Goal: Information Seeking & Learning: Understand process/instructions

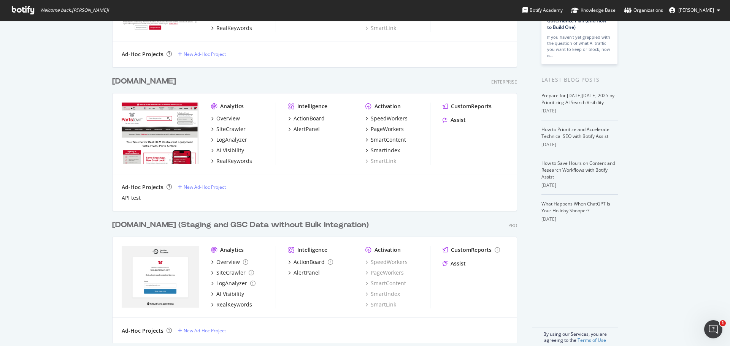
scroll to position [38, 0]
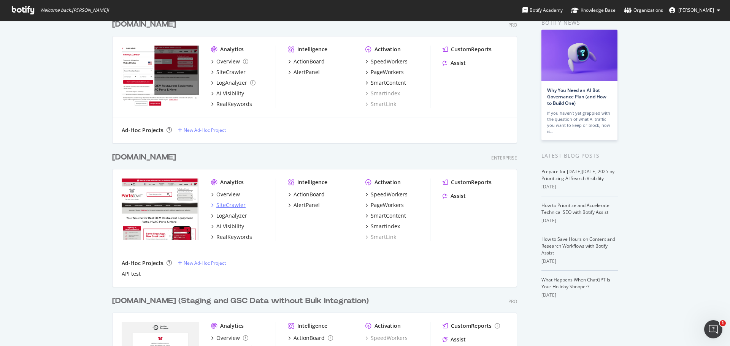
click at [229, 205] on div "SiteCrawler" at bounding box center [230, 206] width 29 height 8
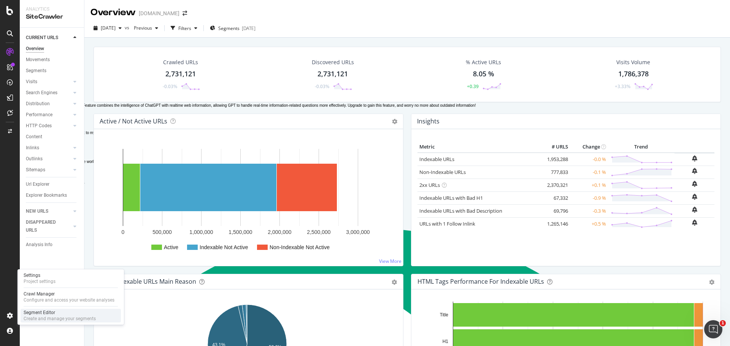
click at [42, 312] on div "Segment Editor" at bounding box center [60, 313] width 72 height 6
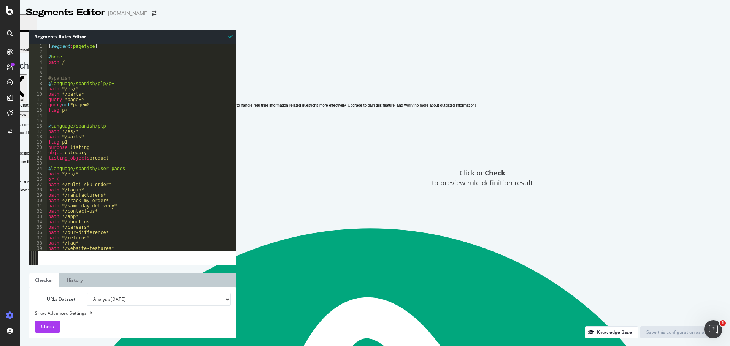
click at [380, 70] on div "Click on Check to preview rule definition result" at bounding box center [482, 178] width 476 height 297
type textarea "@language/spanish/plp/p+"
click at [113, 84] on div "[ segment : pagetype ] @ home path / #spanish @ language/spanish/plp/p+ path */…" at bounding box center [303, 150] width 512 height 213
click at [316, 117] on div "Click on Check to preview rule definition result" at bounding box center [482, 178] width 476 height 297
click at [157, 9] on div "Segments Editor [DOMAIN_NAME]" at bounding box center [95, 12] width 138 height 13
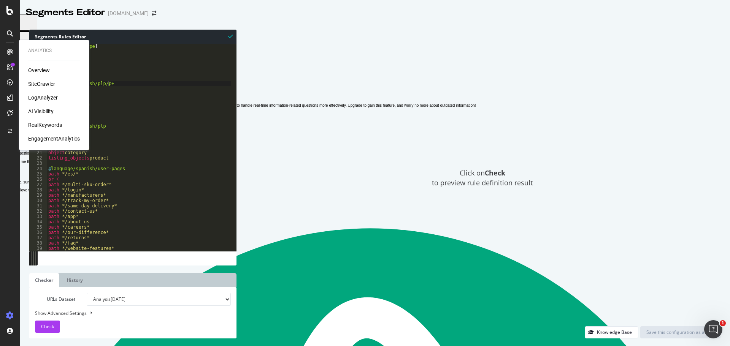
click at [43, 80] on div "SiteCrawler" at bounding box center [41, 84] width 27 height 8
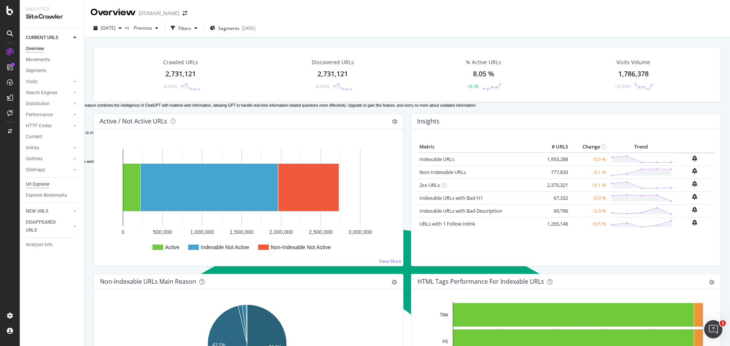
click at [45, 183] on div "Url Explorer" at bounding box center [38, 185] width 24 height 8
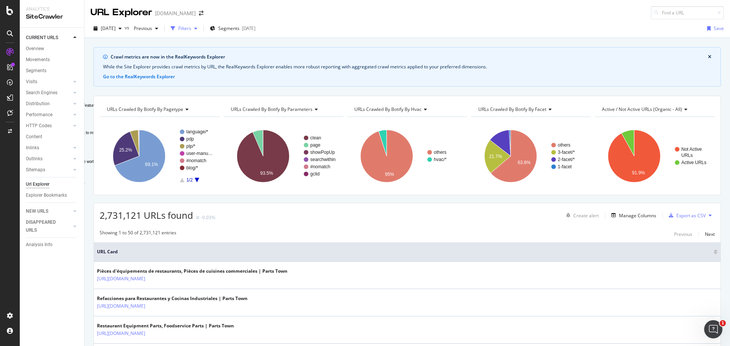
click at [191, 29] on div "Filters" at bounding box center [184, 28] width 13 height 6
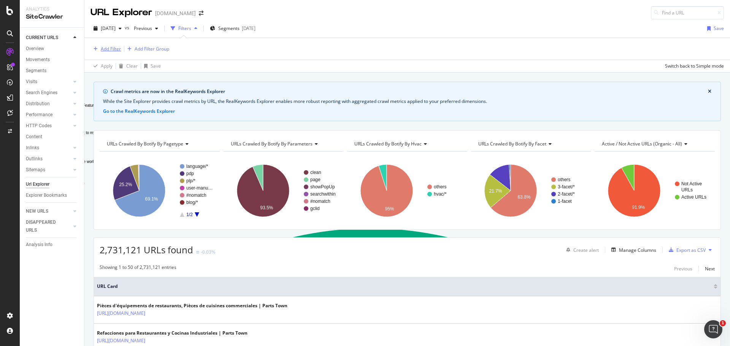
click at [111, 51] on div "Add Filter" at bounding box center [111, 49] width 20 height 6
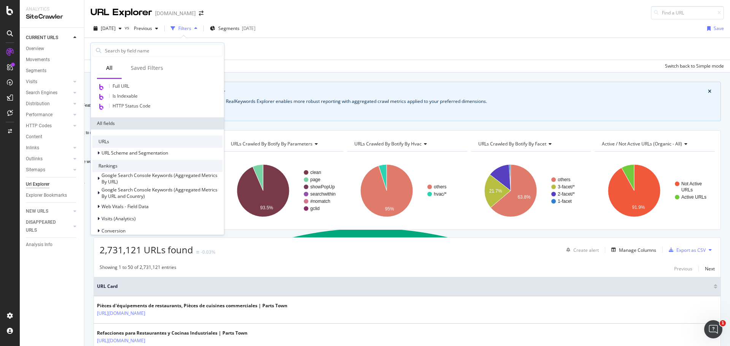
scroll to position [59, 0]
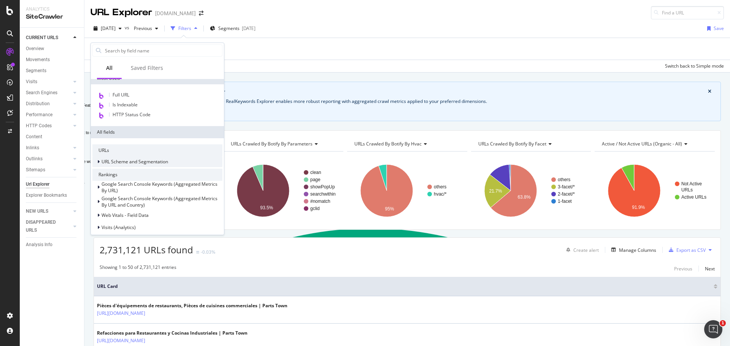
click at [155, 166] on div "URL Scheme and Segmentation" at bounding box center [157, 162] width 130 height 11
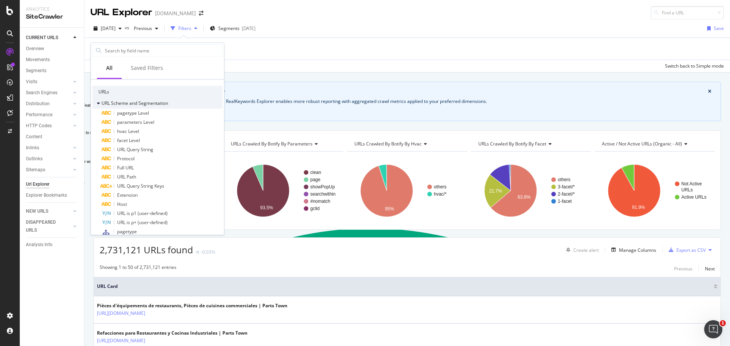
scroll to position [135, 0]
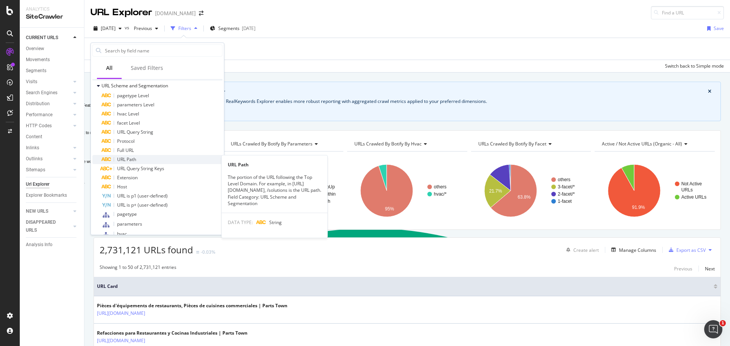
click at [132, 159] on span "URL Path" at bounding box center [126, 159] width 19 height 6
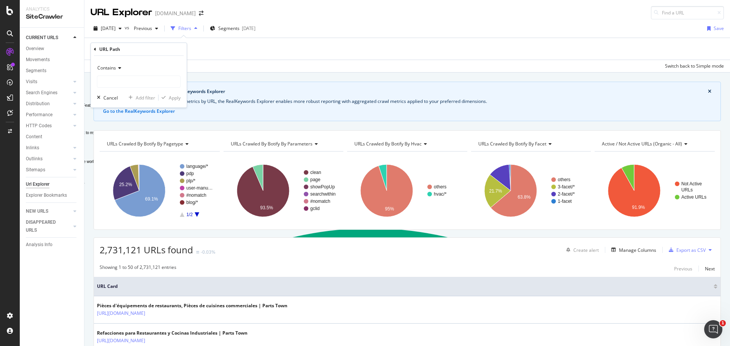
click at [102, 68] on span "Contains" at bounding box center [106, 68] width 19 height 6
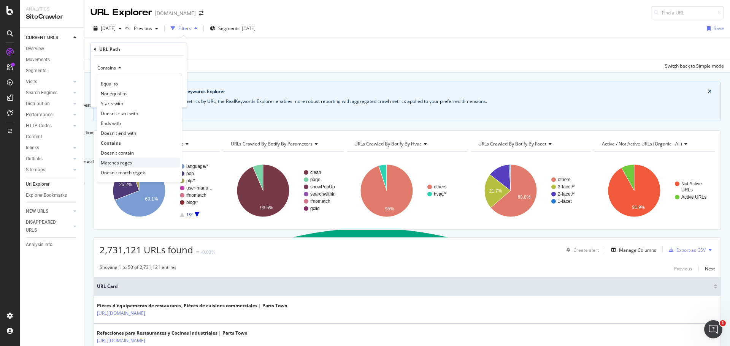
click at [127, 161] on span "Matches regex" at bounding box center [117, 163] width 32 height 6
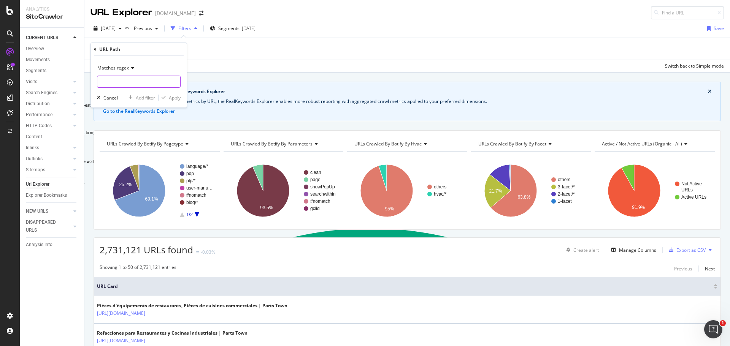
click at [127, 80] on input "Full Page" at bounding box center [138, 82] width 83 height 12
click at [126, 80] on input "Full Page" at bounding box center [138, 82] width 83 height 12
paste input "^(?!.*\/(fr|es|en)\/)[^\/]+\/[a-zA-Z0-9]+\/parts(\?.*)?$"
type input "^(?!.*\/(fr|es|en)\/)[^\/]+\/[a-zA-Z0-9]+\/parts(\?.*)?$"
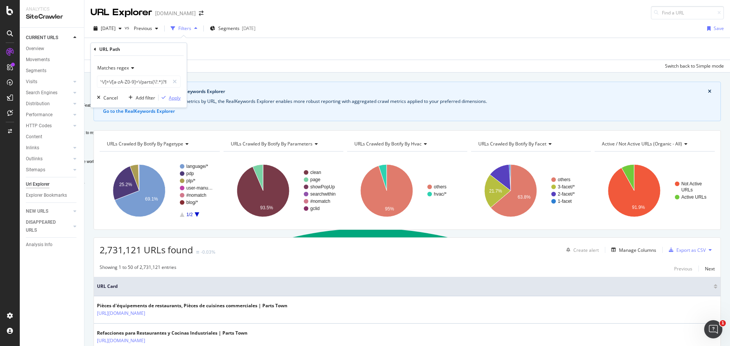
click at [177, 98] on div "Apply" at bounding box center [175, 98] width 12 height 6
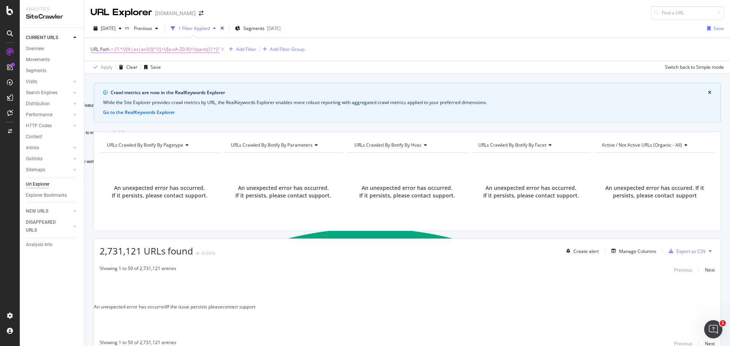
click at [105, 48] on span "URL Path" at bounding box center [100, 49] width 19 height 6
click at [330, 55] on div "URL Path = (?!.*\/(fr|es|en)\/)[^\/]+\/[a-zA-Z0-9]+\/parts(\?.*)? Add Filter Ad…" at bounding box center [408, 49] width 634 height 23
click at [213, 50] on span "(?!.*\/(fr|es|en)\/)[^\/]+\/[a-zA-Z0-9]+\/parts(\?.*)?" at bounding box center [166, 49] width 105 height 11
click at [176, 79] on icon at bounding box center [175, 80] width 4 height 5
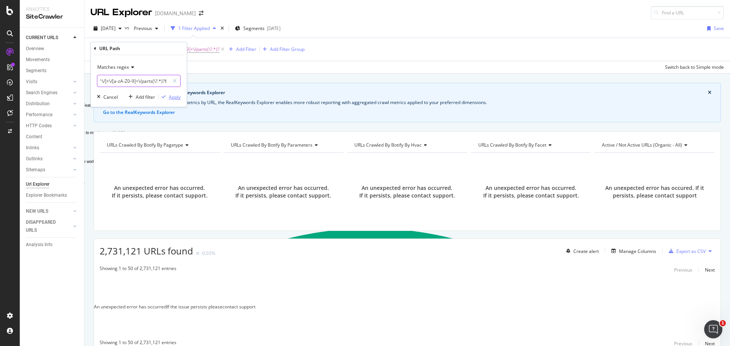
type input "^(?!.*\/(fr|es|en)\/)[^\/]+\/[a-zA-Z0-9]+\/parts(\?.*)?$"
click at [173, 96] on div "Apply" at bounding box center [175, 97] width 12 height 6
click at [372, 45] on div "URL Path = (?!.*\/(fr|es|en)\/)[^\/]+\/[a-zA-Z0-9]+\/parts(\?.*)? Add Filter Ad…" at bounding box center [408, 49] width 634 height 23
click at [401, 8] on div "URL Explorer [DOMAIN_NAME]" at bounding box center [407, 9] width 646 height 19
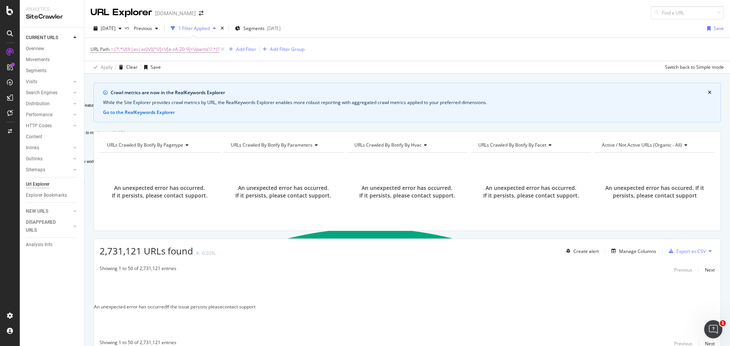
click at [388, 51] on div "URL Path = (?!.*\/(fr|es|en)\/)[^\/]+\/[a-zA-Z0-9]+\/parts(\?.*)? Add Filter Ad…" at bounding box center [408, 49] width 634 height 23
click at [368, 35] on div "[DATE] vs Previous 1 Filter Applied Segments [DATE] Save" at bounding box center [407, 29] width 646 height 15
click at [222, 48] on icon at bounding box center [222, 50] width 6 height 8
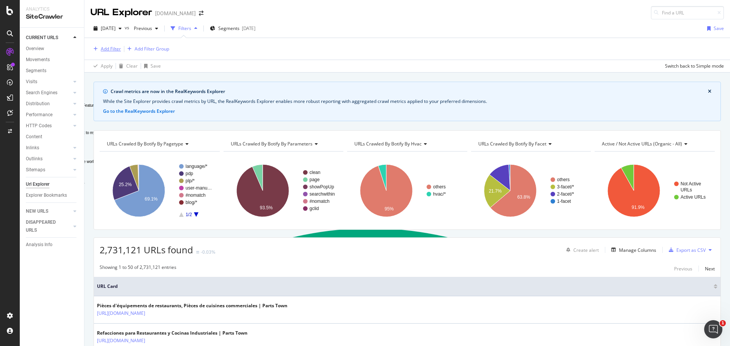
click at [105, 50] on div "Add Filter" at bounding box center [111, 49] width 20 height 6
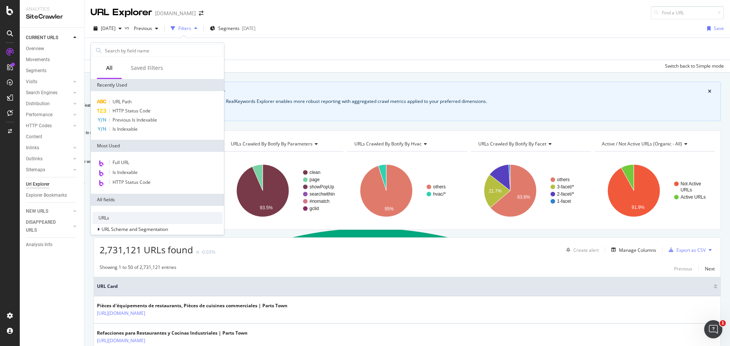
click at [134, 94] on div "URL Path HTTP Status Code Previous Is Indexable Is Indexable" at bounding box center [157, 115] width 133 height 49
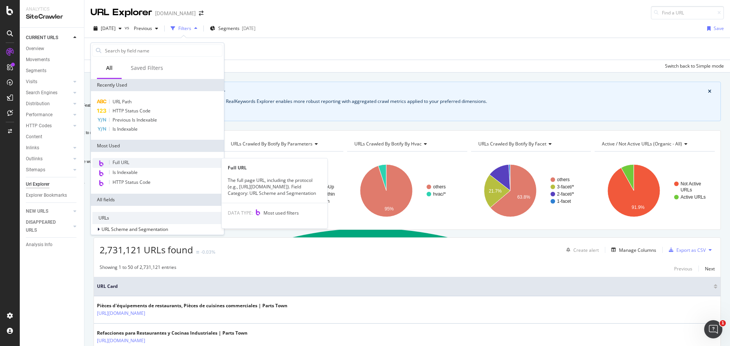
click at [121, 165] on span "Full URL" at bounding box center [121, 162] width 17 height 6
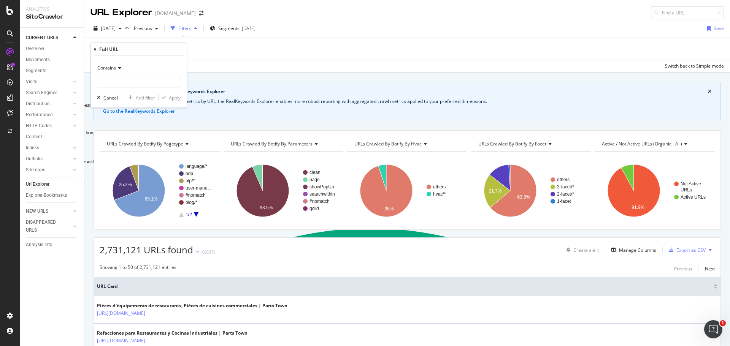
click at [117, 69] on icon at bounding box center [118, 68] width 5 height 5
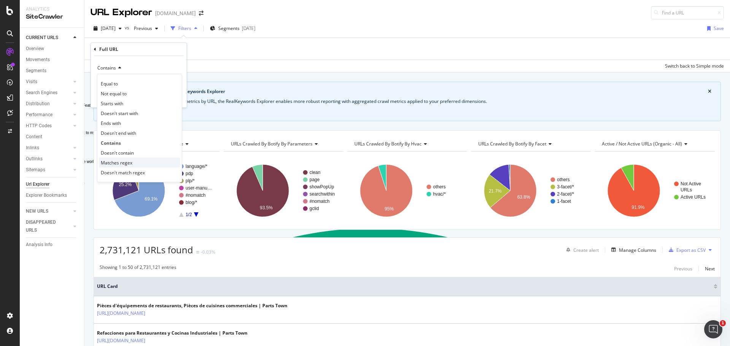
click at [127, 164] on span "Matches regex" at bounding box center [117, 163] width 32 height 6
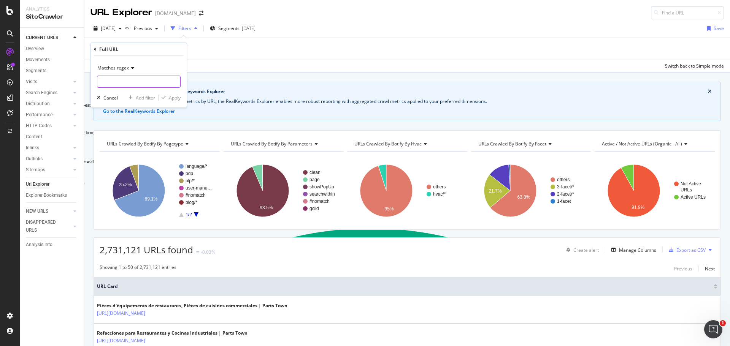
click at [108, 86] on input "Full Page" at bounding box center [138, 82] width 83 height 12
paste input "^(?!.*\/(fr|es|en)\/)[^\/]+\/[a-zA-Z0-9]+\/parts(\?.*)?$"
type input "^(?!.*\/(fr|es|en)\/)[^\/]+\/[a-zA-Z0-9]+\/parts(\?.*)?$"
click at [167, 97] on div "button" at bounding box center [164, 97] width 10 height 5
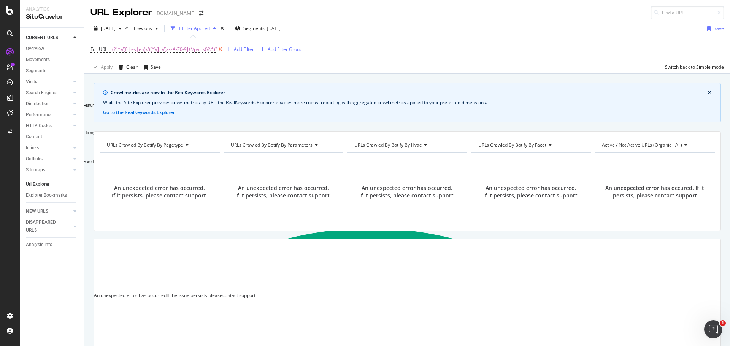
click at [218, 50] on icon at bounding box center [220, 50] width 6 height 8
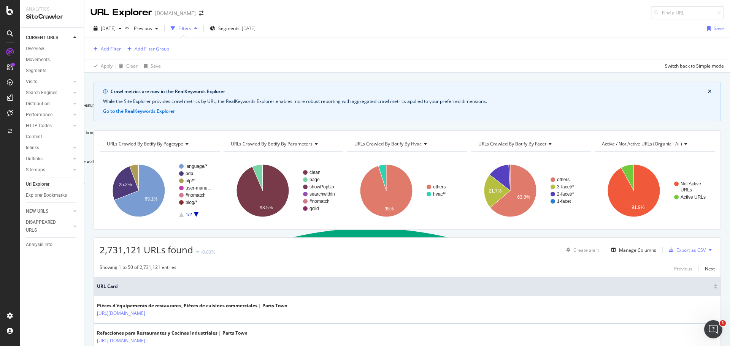
click at [107, 46] on div "Add Filter" at bounding box center [111, 49] width 20 height 6
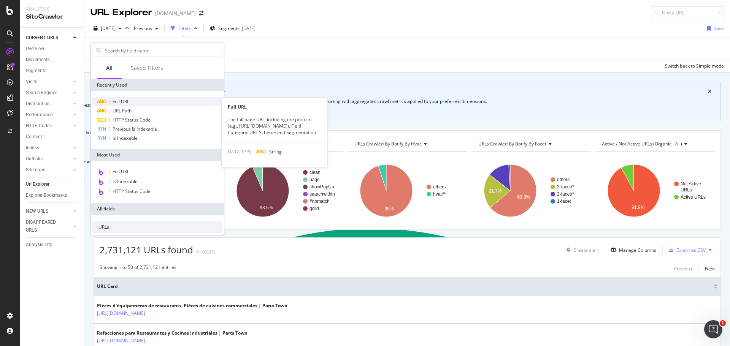
click at [129, 101] on span "Full URL" at bounding box center [121, 101] width 17 height 6
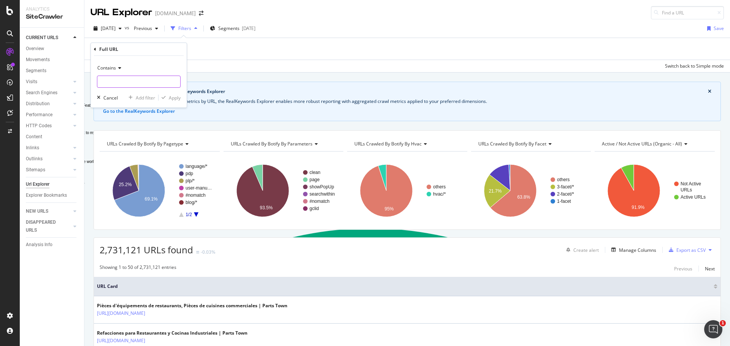
click at [132, 77] on input "Full Page" at bounding box center [138, 82] width 83 height 12
paste input "^https:\/\/www\.partstown\.com\/[a-zA-Z0-9]+\/parts(\?.*)?$"
type input "^https:\/\/www\.partstown\.com\/[a-zA-Z0-9]+\/parts(\?.*)?$"
click at [168, 96] on div "button" at bounding box center [164, 97] width 10 height 5
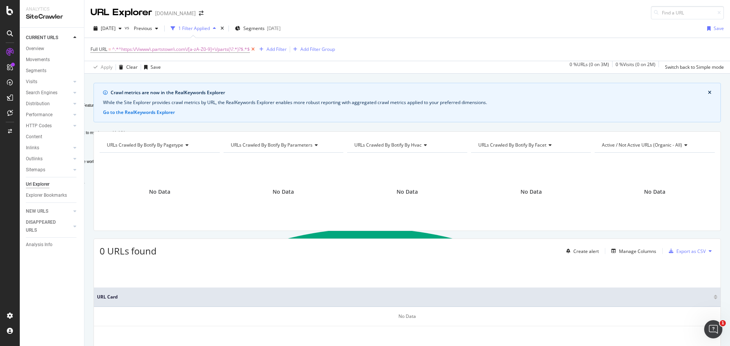
click at [254, 48] on icon at bounding box center [253, 50] width 6 height 8
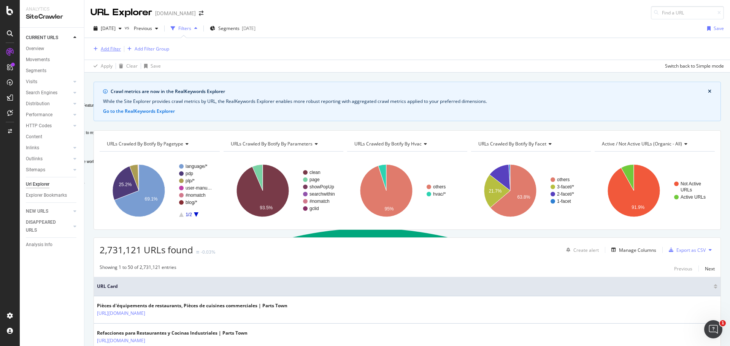
click at [107, 47] on div "Add Filter" at bounding box center [111, 49] width 20 height 6
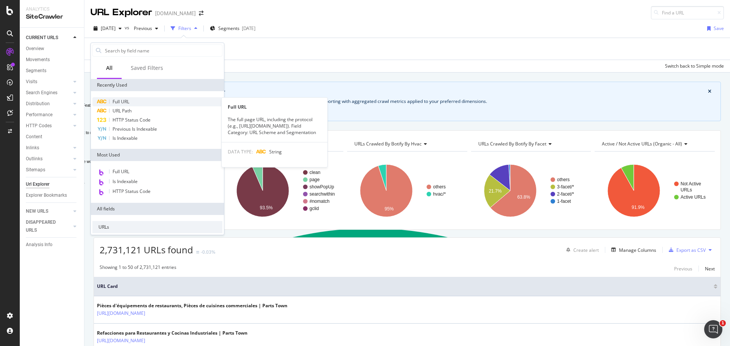
click at [137, 106] on div "Full URL" at bounding box center [157, 101] width 130 height 9
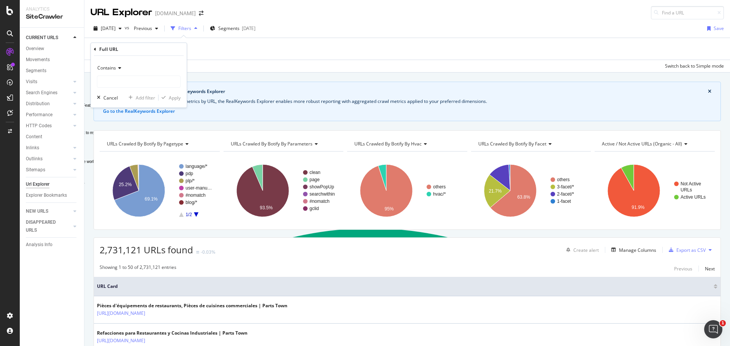
click at [116, 68] on icon at bounding box center [118, 68] width 5 height 5
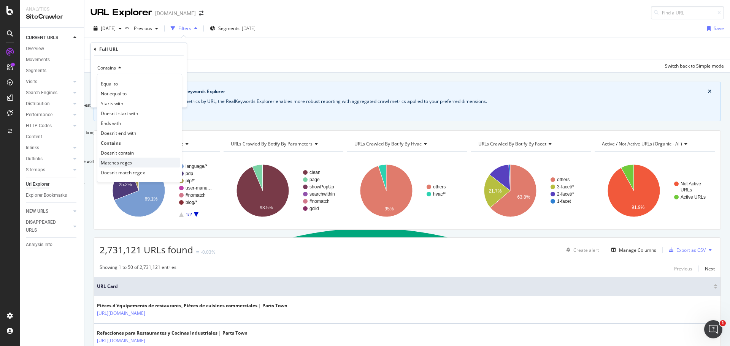
click at [127, 164] on span "Matches regex" at bounding box center [117, 163] width 32 height 6
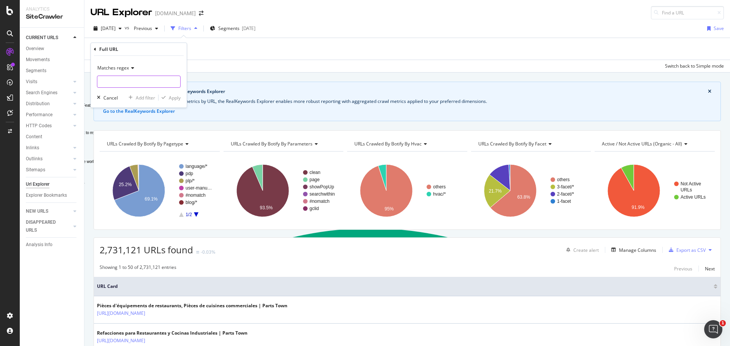
click at [121, 84] on input "Full Page" at bounding box center [138, 82] width 83 height 12
paste input "^https:\/\/www\.partstown\.com\/[a-zA-Z0-9]+\/parts(\?.*)?$"
type input "^https:\/\/www\.partstown\.com\/[a-zA-Z0-9]+\/parts(\?.*)?$"
click at [167, 95] on div "Apply" at bounding box center [170, 97] width 22 height 7
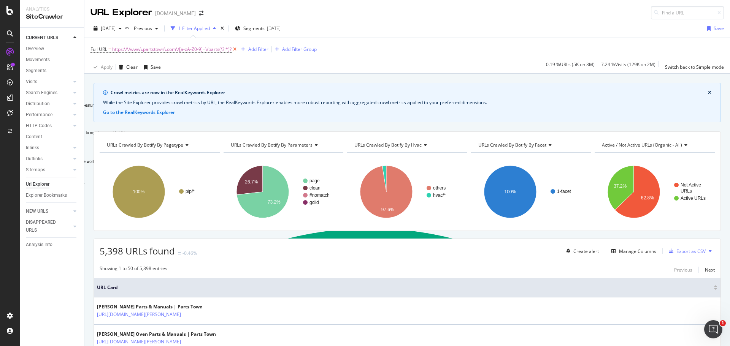
click at [238, 49] on icon at bounding box center [235, 50] width 6 height 8
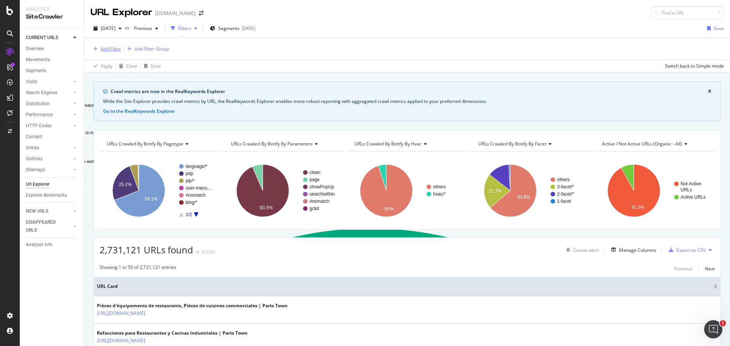
click at [104, 49] on div "Add Filter" at bounding box center [111, 49] width 20 height 6
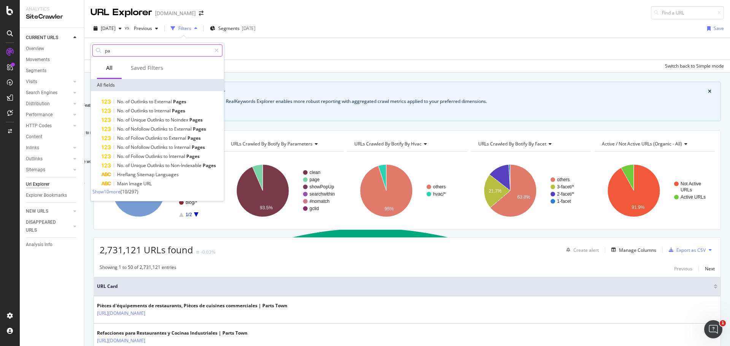
type input "p"
type input "page url"
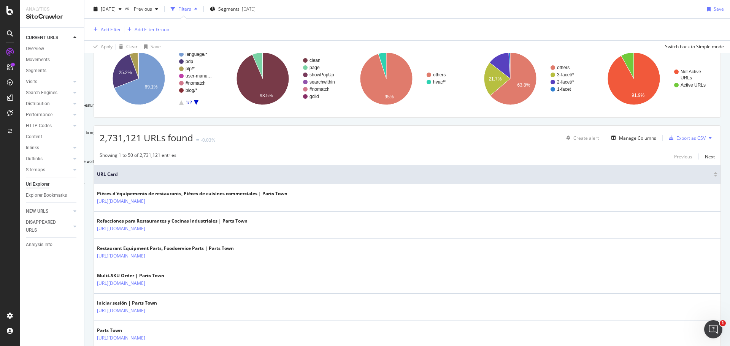
scroll to position [114, 0]
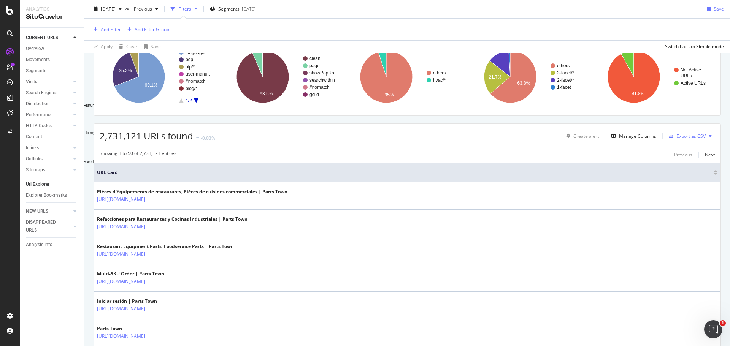
click at [111, 31] on div "Add Filter" at bounding box center [111, 29] width 20 height 6
type textarea "page url"
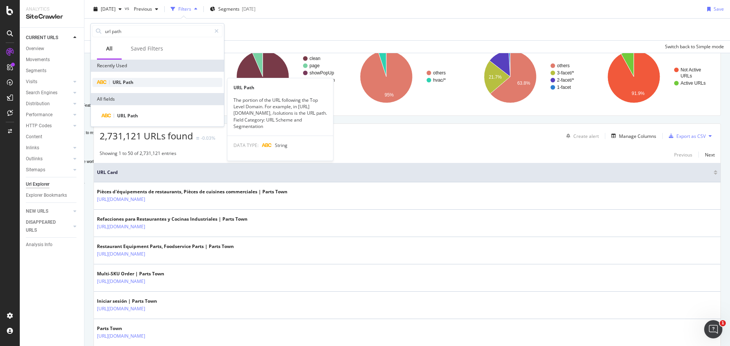
type input "url path"
click at [124, 87] on div "URL Path" at bounding box center [157, 82] width 130 height 9
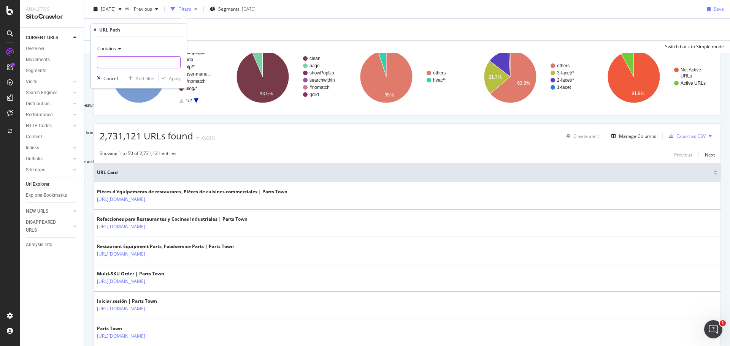
click at [125, 60] on input "Full Page" at bounding box center [138, 62] width 83 height 12
paste input "^\/(?!fr\/|es\/|en\/)[a-zA-Z0-9]+\/parts(\?.*)?$"
type input "^\/(?!fr\/|es\/|en\/)[a-zA-Z0-9]+\/parts(\?.*)?$"
click at [177, 79] on div "Apply" at bounding box center [175, 78] width 12 height 6
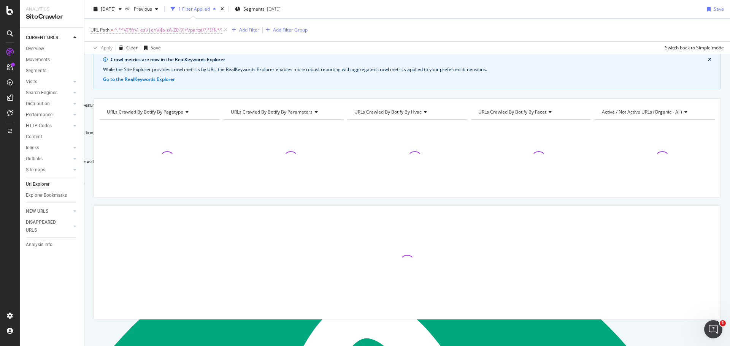
scroll to position [33, 0]
click at [226, 29] on icon at bounding box center [225, 30] width 6 height 8
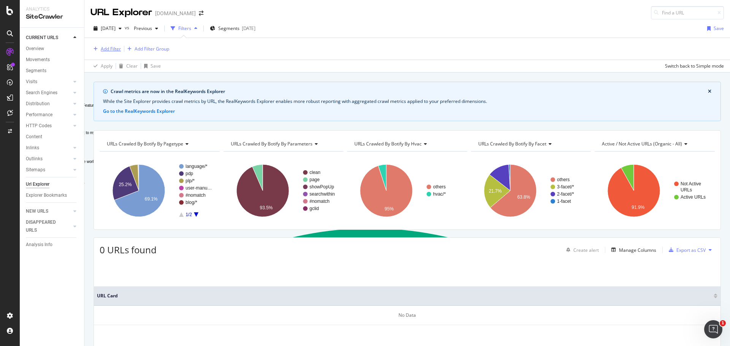
click at [112, 46] on div "Add Filter" at bounding box center [111, 49] width 20 height 6
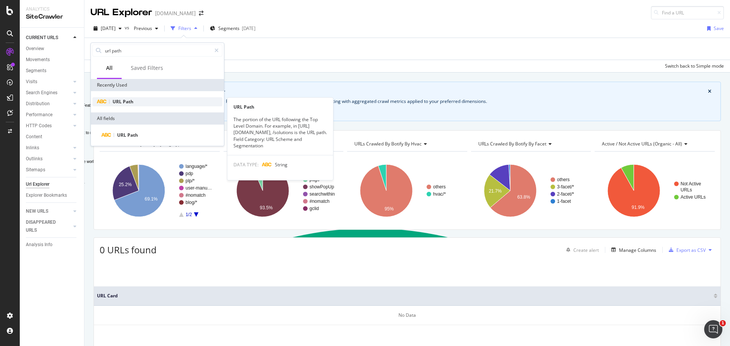
click at [123, 102] on span "Path" at bounding box center [128, 101] width 11 height 6
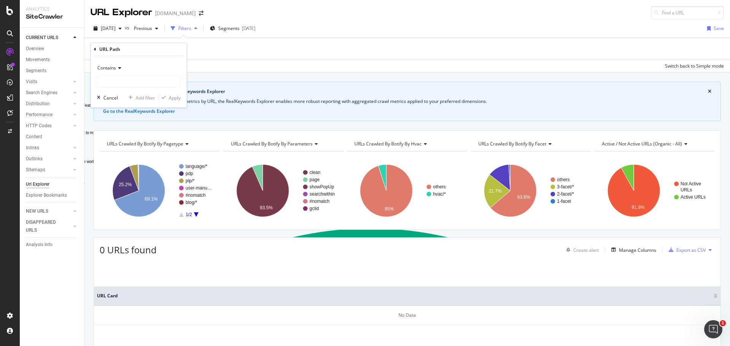
click at [112, 66] on span "Contains" at bounding box center [106, 68] width 19 height 6
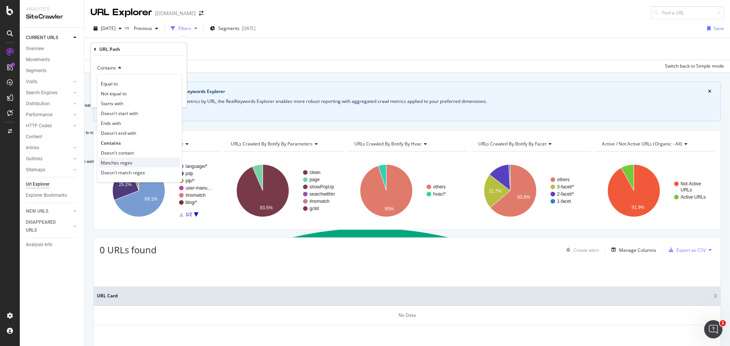
click at [119, 160] on span "Matches regex" at bounding box center [117, 163] width 32 height 6
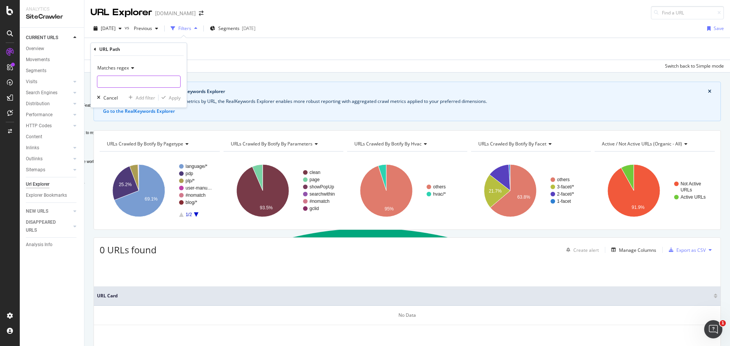
paste input "^\/(?!fr\/|es\/|en\/)[a-zA-Z0-9]+\/parts(\?.*)?$"
type input "^\/(?!fr\/|es\/|en\/)[a-zA-Z0-9]+\/parts(\?.*)?$"
click at [170, 97] on div "Apply" at bounding box center [175, 98] width 12 height 6
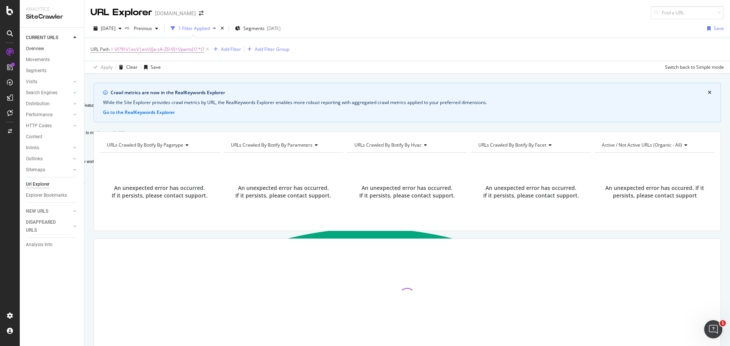
click at [45, 46] on link "Overview" at bounding box center [52, 49] width 53 height 8
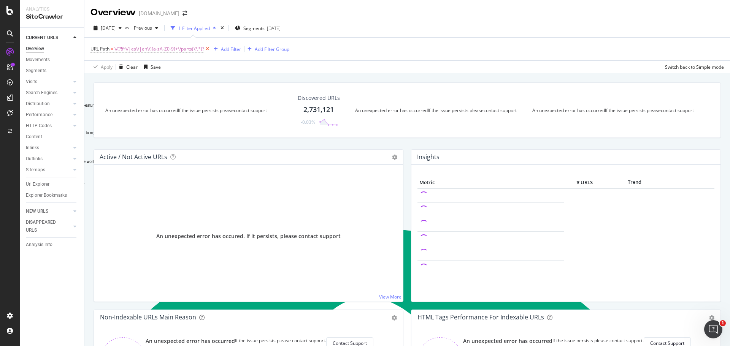
click at [205, 48] on icon at bounding box center [207, 49] width 6 height 8
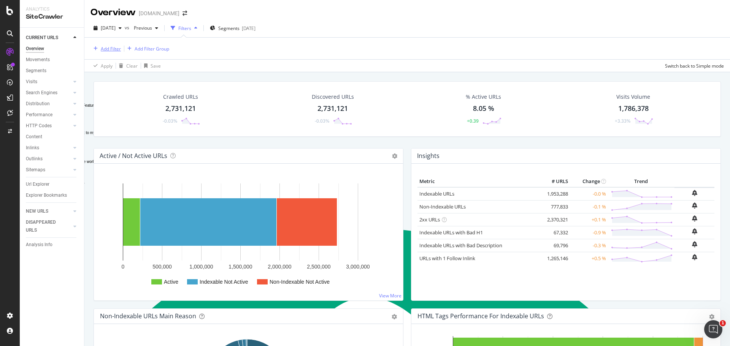
click at [103, 46] on div "Add Filter" at bounding box center [111, 49] width 20 height 6
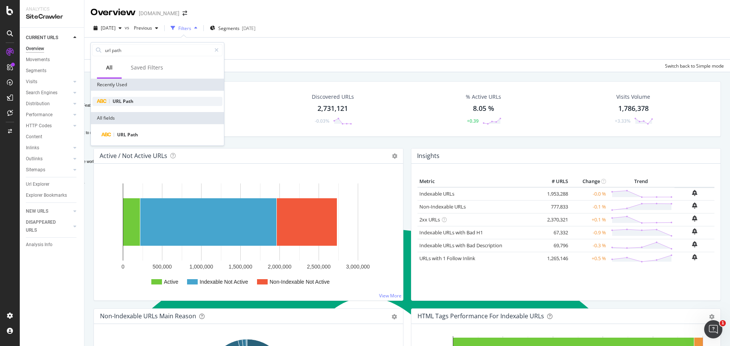
click at [125, 102] on span "Path" at bounding box center [128, 101] width 11 height 6
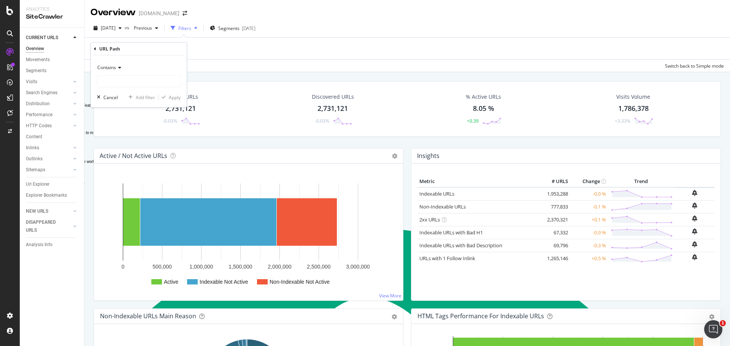
click at [120, 64] on div "Contains" at bounding box center [139, 68] width 84 height 12
click at [112, 157] on div "Matches regex" at bounding box center [139, 162] width 81 height 10
click at [103, 81] on input "Full Page" at bounding box center [138, 81] width 83 height 12
paste input "^\/[a-zA-Z0-9]+\/parts(\?.*)?$"
type input "^\/[a-zA-Z0-9]+\/parts(\?.*)?$"
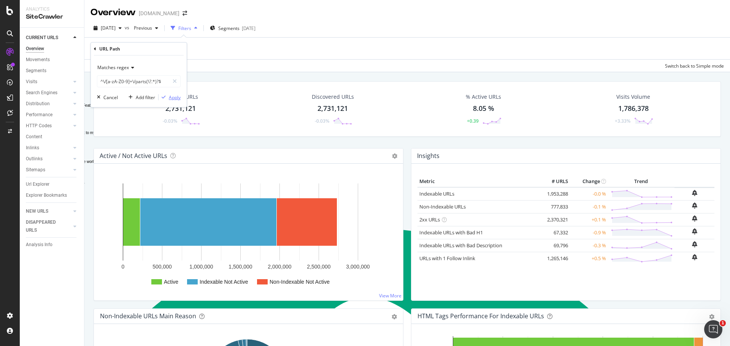
click at [178, 95] on div "Apply" at bounding box center [175, 97] width 12 height 6
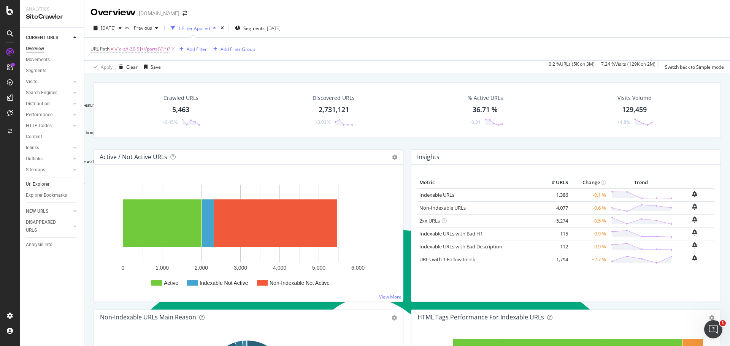
click at [46, 183] on div "Url Explorer" at bounding box center [38, 185] width 24 height 8
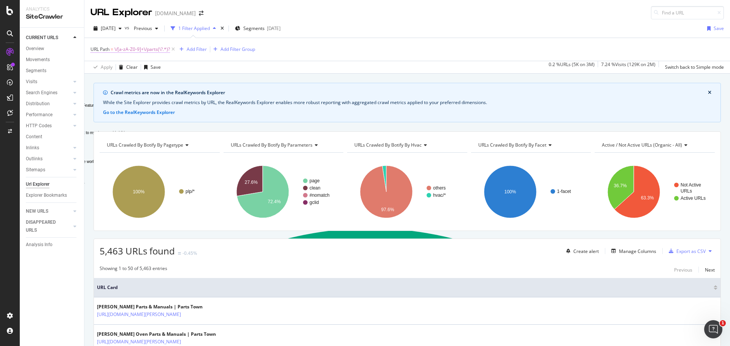
click at [143, 50] on span "\/[a-zA-Z0-9]+\/parts(\?.*)?" at bounding box center [142, 49] width 56 height 11
click at [149, 81] on input "^\/[a-zA-Z0-9]+\/parts(\?.*)?$" at bounding box center [133, 81] width 72 height 12
drag, startPoint x: 161, startPoint y: 81, endPoint x: 106, endPoint y: 81, distance: 55.5
click at [106, 81] on input "^\/[a-zA-Z0-9]+\/parts(\?.*)?$" at bounding box center [133, 81] width 72 height 12
paste input "(\/(?!.*-parts)[a-zA-Z0-9]+)+"
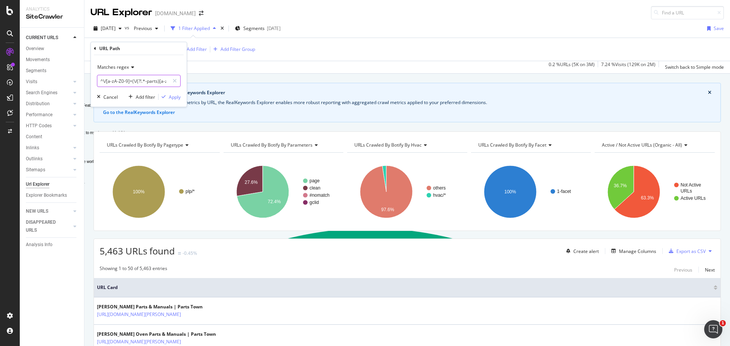
scroll to position [0, 50]
type input "^\/[a-zA-Z0-9]+(\/(?!.*-parts)[a-zA-Z0-9]+)+\/parts(\?.*)?$"
click at [173, 97] on div "Apply" at bounding box center [175, 97] width 12 height 6
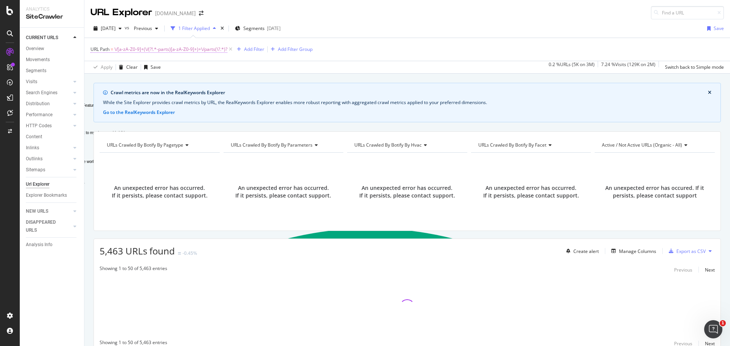
click at [179, 49] on span "\/[a-zA-Z0-9]+(\/(?!.*-parts)[a-zA-Z0-9]+)+\/parts(\?.*)?" at bounding box center [170, 49] width 113 height 11
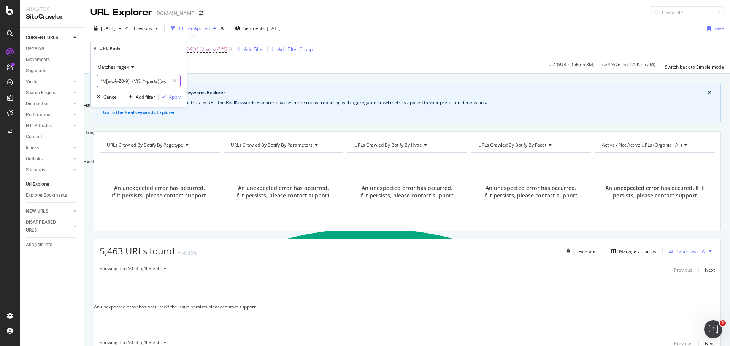
click at [99, 79] on input "^\/[a-zA-Z0-9]+(\/(?!.*-parts)[a-zA-Z0-9]+)+\/parts(\?.*)?$" at bounding box center [133, 81] width 72 height 12
click at [332, 72] on div "Apply Clear Save 0.2 % URLs ( 5K on 3M ) 7.24 % Visits ( 129K on 2M ) Switch ba…" at bounding box center [407, 67] width 646 height 13
click at [230, 50] on icon at bounding box center [230, 50] width 6 height 8
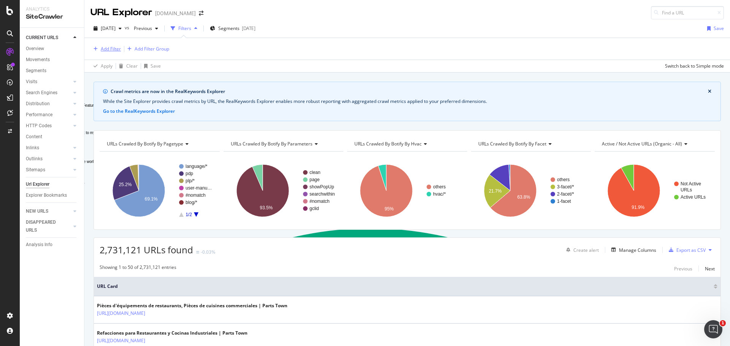
click at [109, 48] on div "Add Filter" at bounding box center [111, 49] width 20 height 6
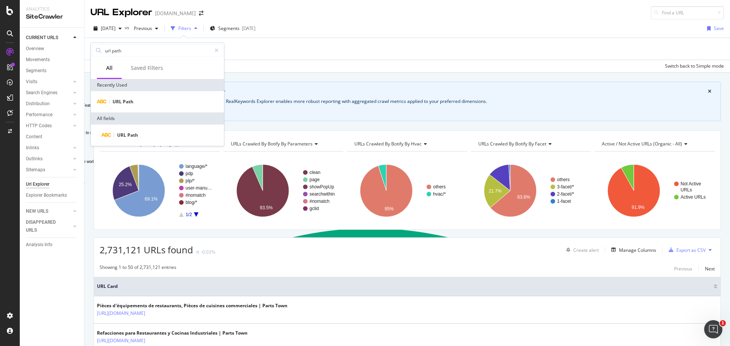
click at [253, 61] on div "Apply Clear Save Switch back to Simple mode" at bounding box center [407, 66] width 646 height 13
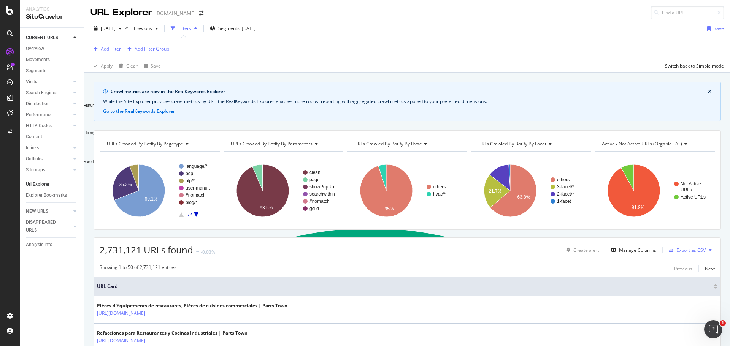
click at [109, 50] on div "Add Filter" at bounding box center [111, 49] width 20 height 6
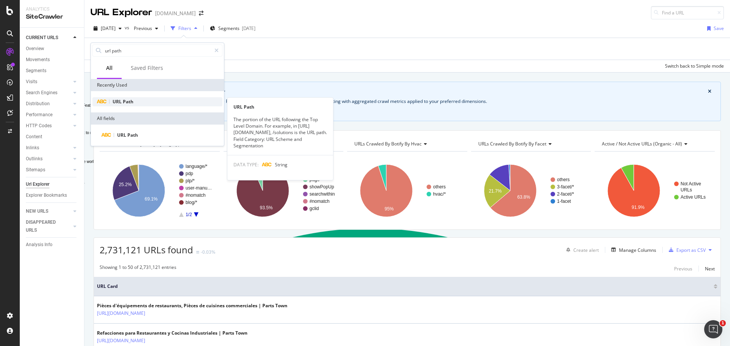
click at [129, 100] on span "Path" at bounding box center [128, 101] width 11 height 6
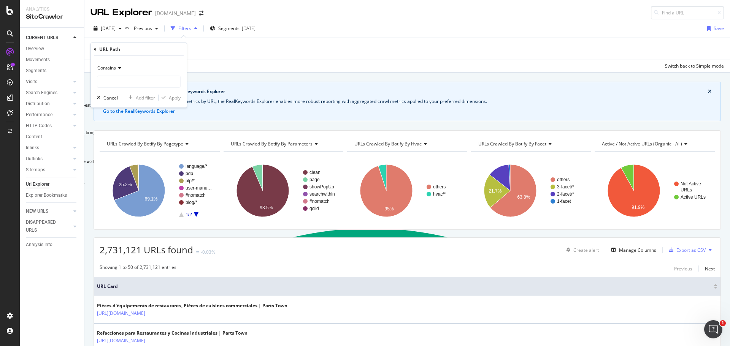
click at [114, 67] on span "Contains" at bounding box center [106, 68] width 19 height 6
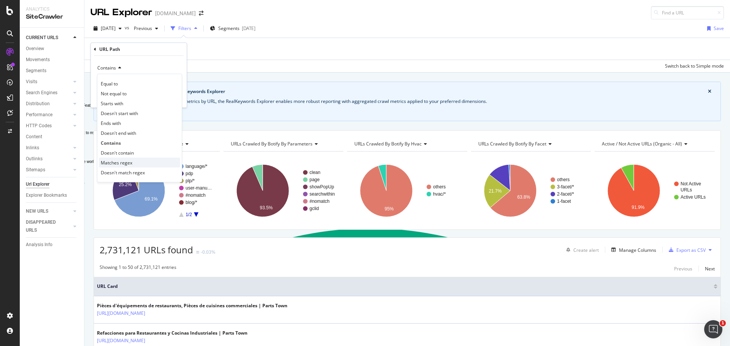
click at [116, 165] on span "Matches regex" at bounding box center [117, 163] width 32 height 6
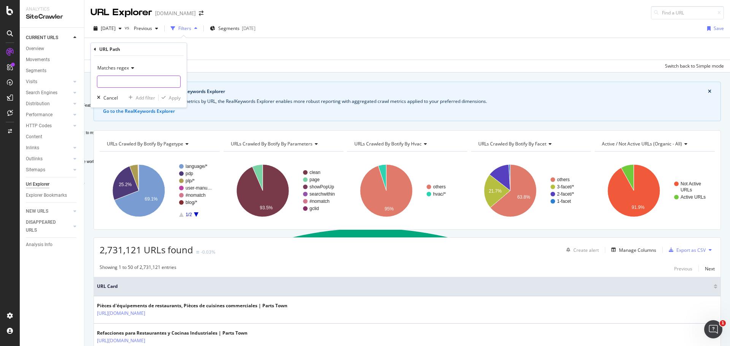
click at [121, 81] on input "Full Page" at bounding box center [138, 82] width 83 height 12
paste input "^\/[a-zA-Z0-9]+(\/(?!.*-parts)[a-zA-Z0-9]+)+\/parts(\?.*)?$"
type input "^\/[a-zA-Z0-9]+(\/(?!.*-parts)[a-zA-Z0-9]+)+\/parts(\?.*)?$"
click at [176, 95] on div "Apply" at bounding box center [175, 98] width 12 height 6
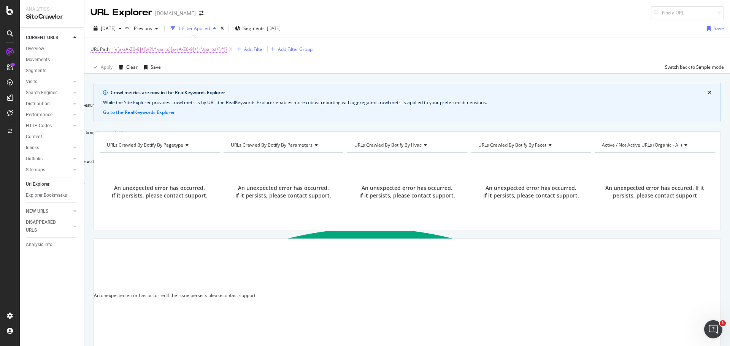
click at [209, 50] on span "\/[a-zA-Z0-9]+(\/(?!.*-parts)[a-zA-Z0-9]+)+\/parts(\?.*)?" at bounding box center [170, 49] width 113 height 11
click at [175, 80] on icon at bounding box center [175, 80] width 4 height 5
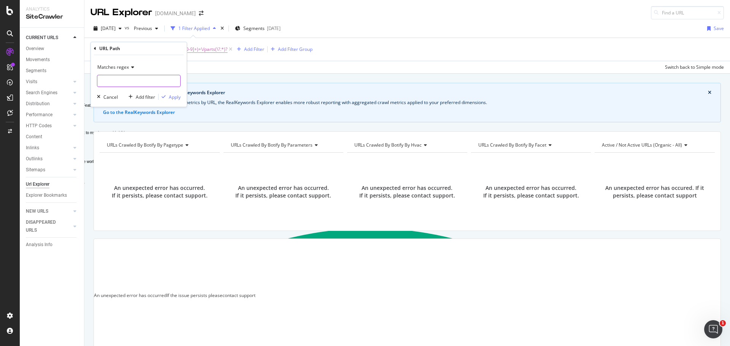
paste input "text"
click at [129, 80] on input "^\/[a-zA-Z0-9]+\/parts(\?.*)?$" at bounding box center [133, 81] width 72 height 12
paste input "(\/(?!.*-parts)[a-zA-Z0-9]+)+"
type input "^\/[a-zA-Z0-9]+(\/(?!.*-parts)[a-zA-Z0-9]+)+\/parts(\?.*)?$"
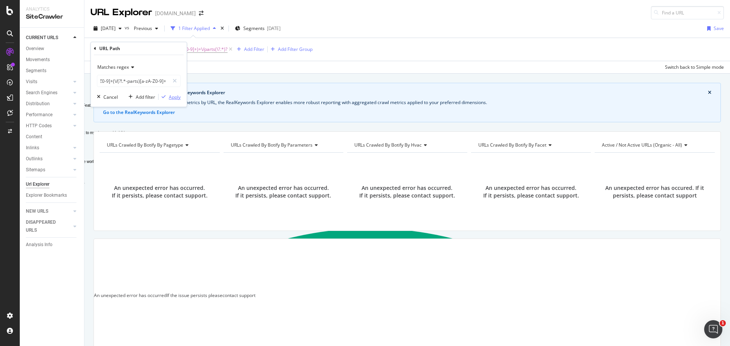
scroll to position [0, 0]
click at [169, 97] on div "Apply" at bounding box center [175, 97] width 12 height 6
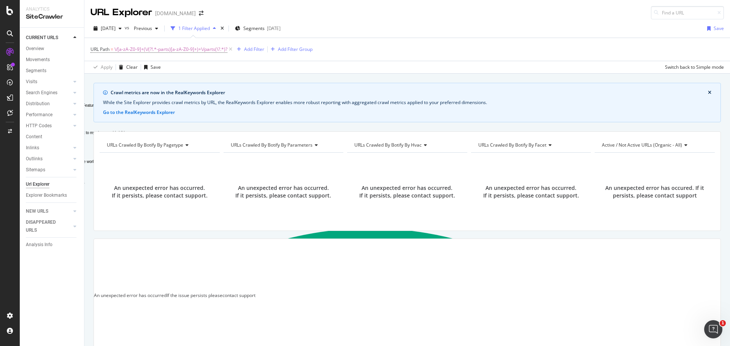
click at [397, 52] on div "URL Path = \/[a-zA-Z0-9]+(\/(?!.*-parts)[a-zA-Z0-9]+)+\/parts(\?.*)? Add Filter…" at bounding box center [408, 49] width 634 height 23
click at [230, 49] on icon at bounding box center [230, 50] width 6 height 8
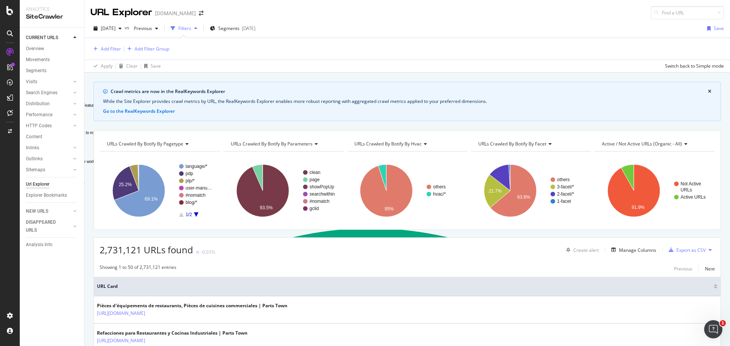
click at [209, 53] on div "Add Filter Add Filter Group" at bounding box center [408, 49] width 634 height 22
click at [108, 47] on div "Add Filter" at bounding box center [111, 49] width 20 height 6
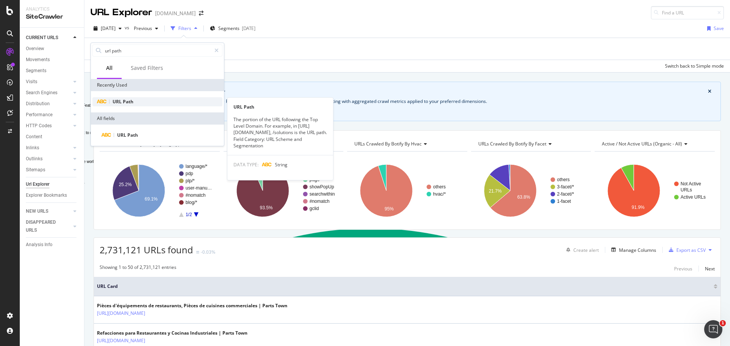
click at [118, 103] on span "URL" at bounding box center [118, 101] width 10 height 6
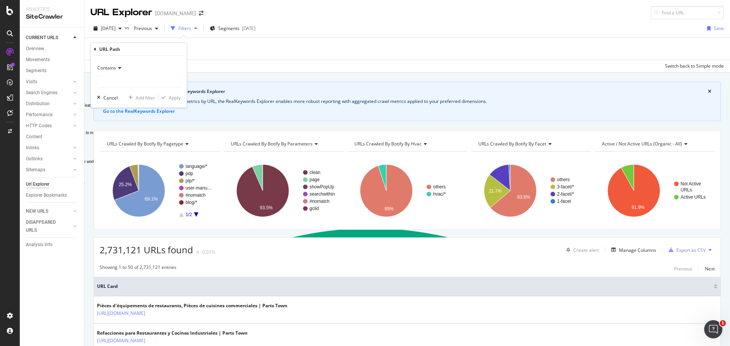
click at [116, 67] on span "Contains" at bounding box center [106, 68] width 19 height 6
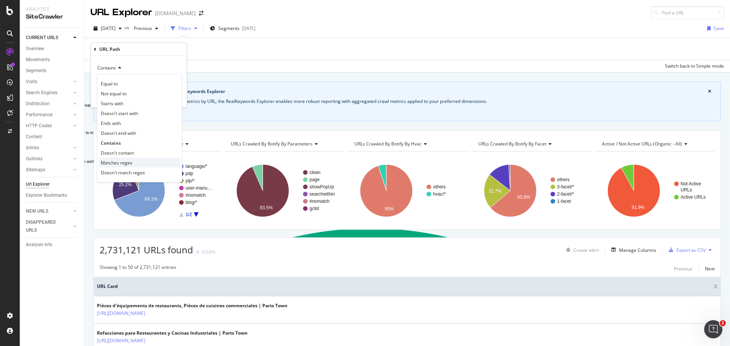
click at [126, 161] on span "Matches regex" at bounding box center [117, 163] width 32 height 6
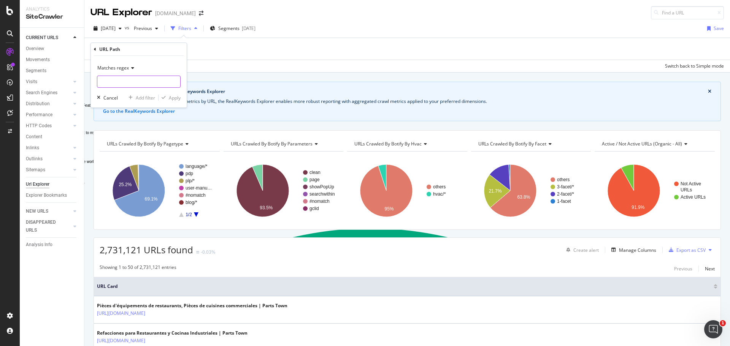
click at [106, 83] on input "Full Page" at bounding box center [138, 82] width 83 height 12
paste input "^\/[^\/]+\/parts(\?.*)?$"
type input "^\/[^\/]+\/parts(\?.*)?$"
click at [175, 97] on div "Apply" at bounding box center [175, 98] width 12 height 6
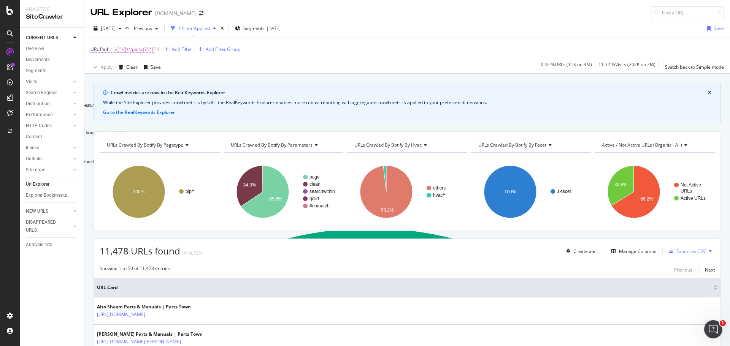
click at [130, 51] on span "\/[^\/]+\/parts(\?.*)?" at bounding box center [134, 49] width 41 height 11
click at [115, 80] on input "^\/[^\/]+\/parts(\?.*)?$" at bounding box center [133, 81] width 72 height 12
click at [114, 82] on input "^\/[^\/]+\/parts(\?.*)?$" at bounding box center [133, 81] width 72 height 12
paste input "(\/(?!.*-parts)[a-zA-Z0-9]+)"
click at [167, 80] on input "^\/[^\/](\/(?!.*-parts)[a-zA-Z0-9]+)+\/parts(\?.*)?$" at bounding box center [133, 81] width 72 height 12
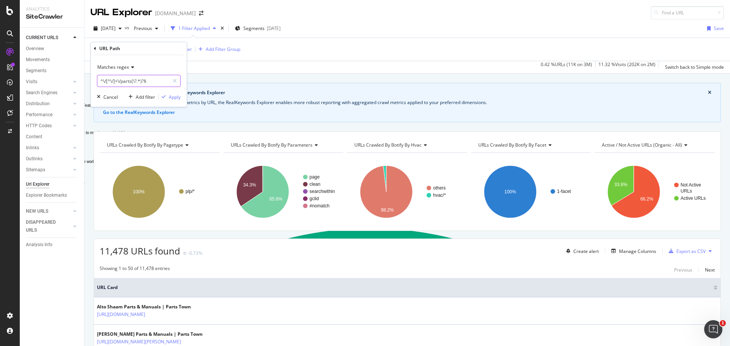
paste input "(\/(?!.*-parts)[a-zA-Z0-9]+)"
type input "^\/[^\/](\/(?!+\/parts(\?.*)?$"
click at [114, 81] on input "Full Page" at bounding box center [138, 81] width 83 height 12
paste input "^\/[^\/]+(\/(?!.*-parts)[a-zA-Z0-9]+)+\/parts(\?.*)?$"
type input "^\/[^\/]+(\/(?!.*-parts)[a-zA-Z0-9]+)+\/parts(\?.*)?$"
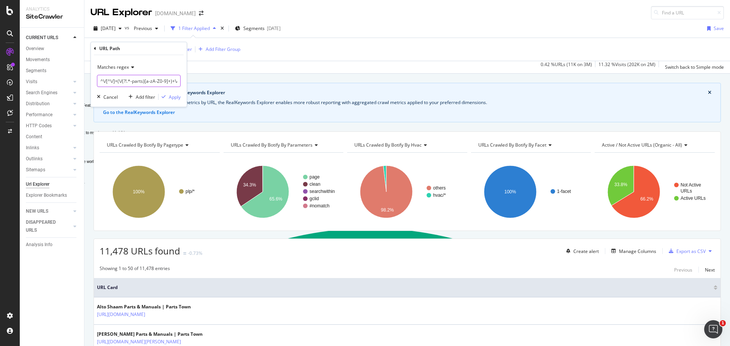
scroll to position [0, 37]
click at [175, 94] on div "Apply" at bounding box center [175, 97] width 12 height 6
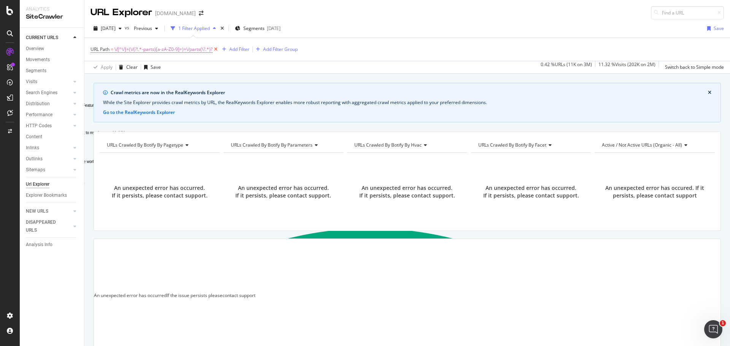
click at [215, 49] on icon at bounding box center [216, 50] width 6 height 8
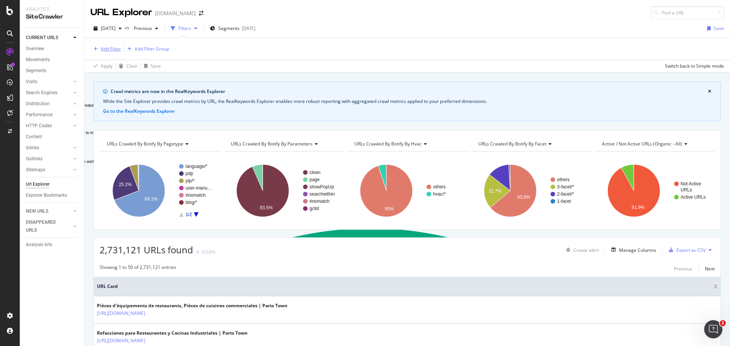
click at [105, 47] on div "Add Filter" at bounding box center [111, 49] width 20 height 6
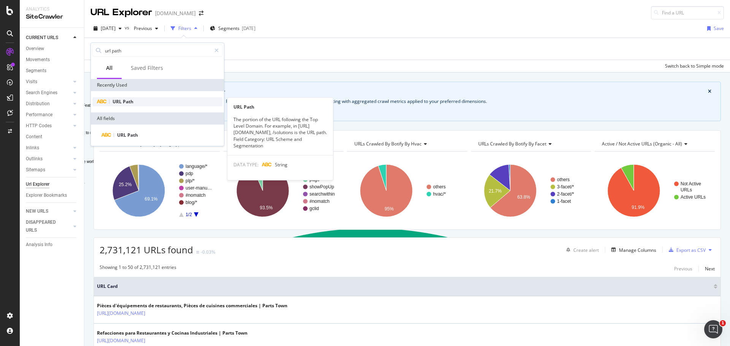
click at [130, 99] on span "Path" at bounding box center [128, 101] width 11 height 6
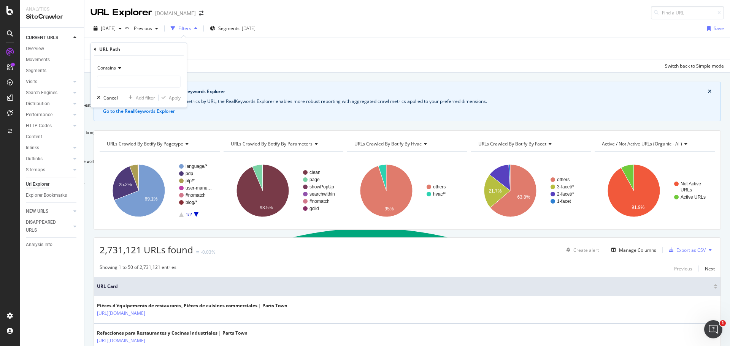
click at [120, 66] on icon at bounding box center [118, 68] width 5 height 5
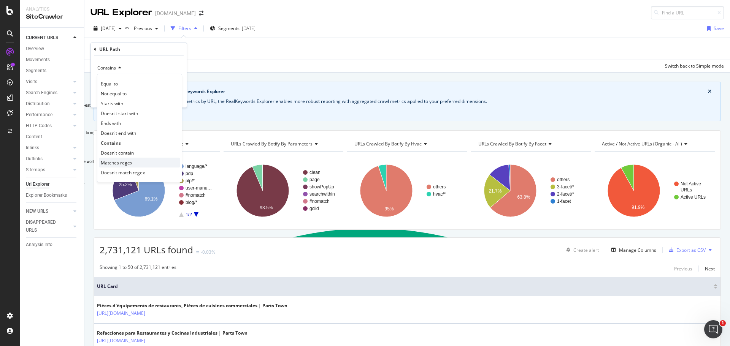
click at [119, 165] on span "Matches regex" at bounding box center [117, 163] width 32 height 6
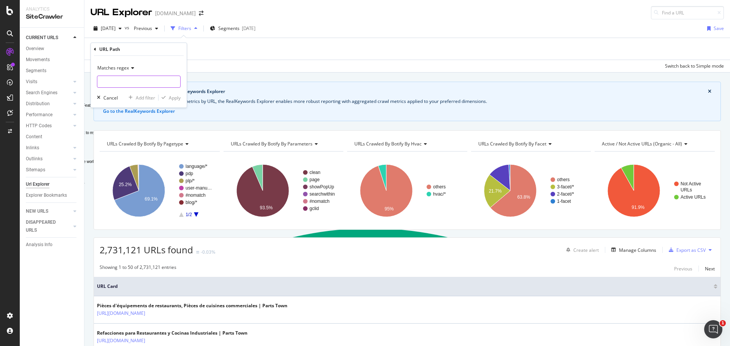
click at [148, 81] on input "Full Page" at bounding box center [138, 82] width 83 height 12
paste input "^\/[^\/]+(\/(?!.*-parts)[^\/]+)+\/parts(\?.*)?$"
type input "^\/[^\/]+(\/(?!.*-parts)[^\/]+)+\/parts(\?.*)?$"
click at [173, 100] on div "Apply" at bounding box center [175, 98] width 12 height 6
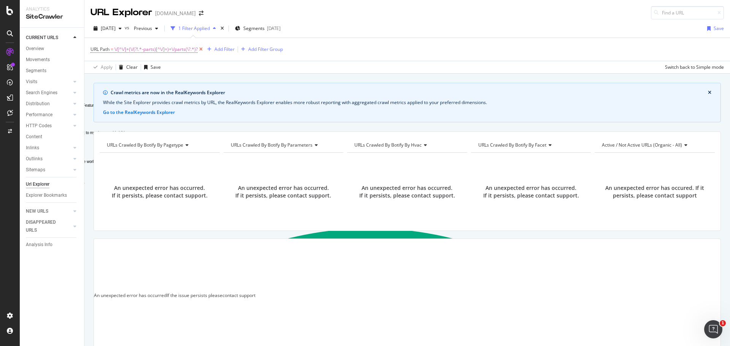
click at [200, 51] on icon at bounding box center [201, 50] width 6 height 8
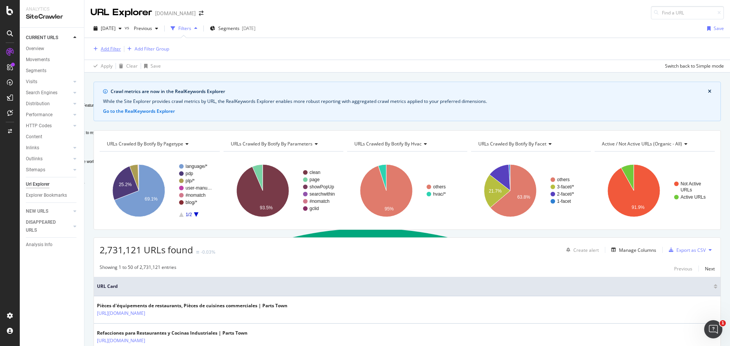
click at [105, 50] on div "Add Filter" at bounding box center [111, 49] width 20 height 6
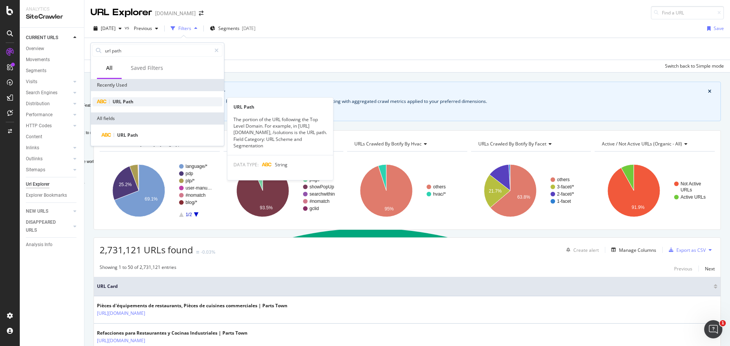
click at [123, 101] on span "Path" at bounding box center [128, 101] width 11 height 6
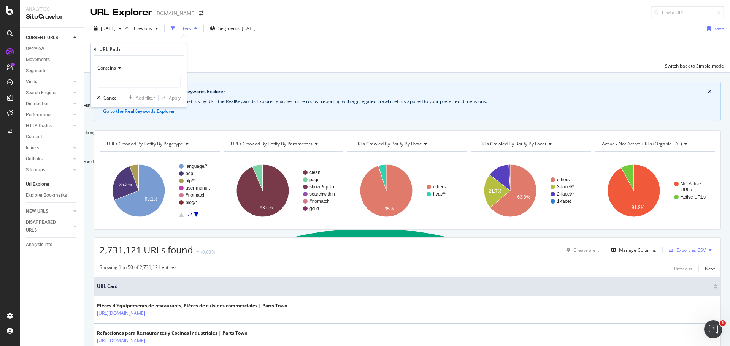
click at [116, 75] on div "Contains" at bounding box center [139, 75] width 84 height 26
click at [116, 79] on input "Full Page" at bounding box center [138, 82] width 83 height 12
paste input "^\/[^\/]+(\/(?!.*-parts)[^\/]+)+\/parts(\?.*)?$"
type input "^\/[^\/]+(\/(?!.*-parts)[^\/]+)+\/parts(\?.*)?$"
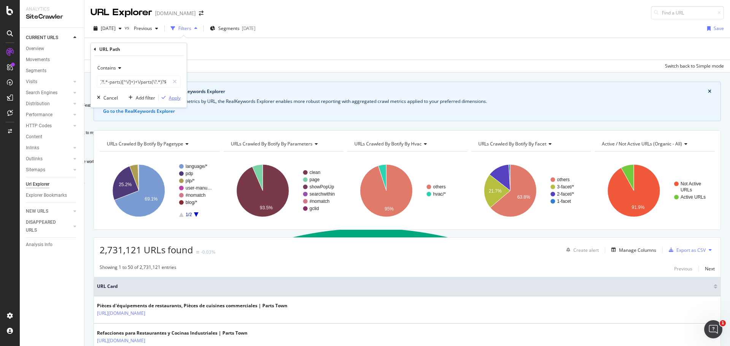
click at [175, 97] on div "Apply" at bounding box center [175, 98] width 12 height 6
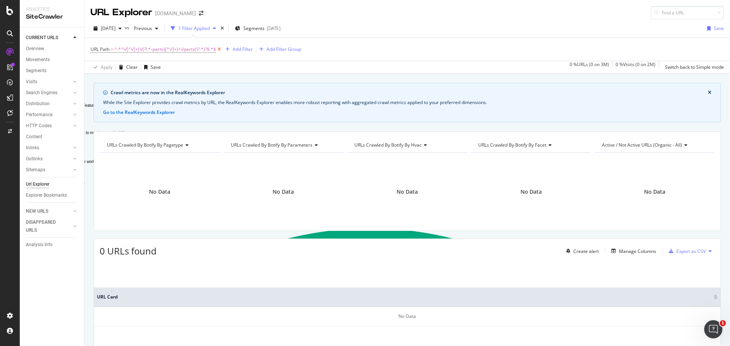
click at [219, 49] on icon at bounding box center [219, 50] width 6 height 8
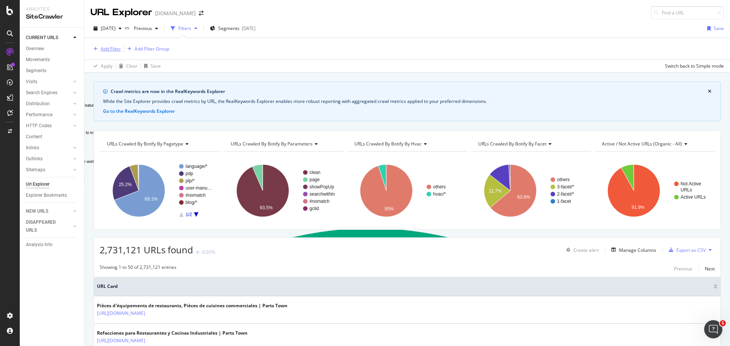
click at [106, 50] on div "Add Filter" at bounding box center [111, 49] width 20 height 6
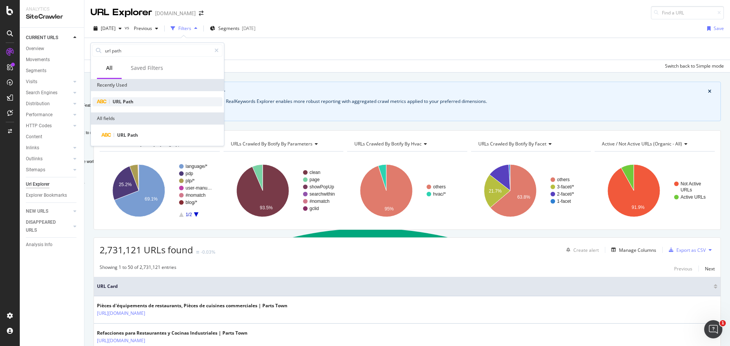
click at [116, 103] on span "URL" at bounding box center [118, 101] width 10 height 6
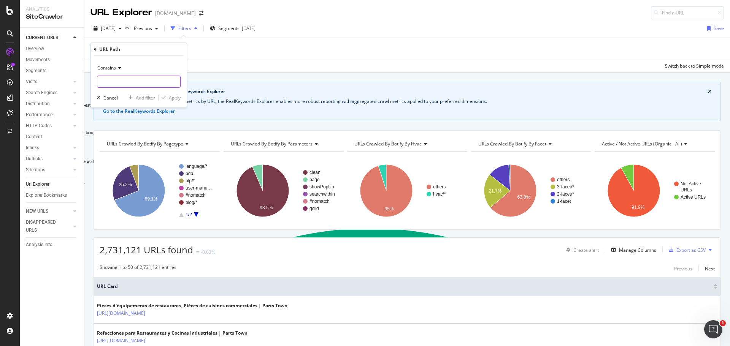
click at [145, 81] on input "Full Page" at bounding box center [138, 82] width 83 height 12
paste input "^/[^/]+(/[^/]+)+/parts(?.*)?$"
type input "^/[^/]+(/[^/]+)+/parts(?.*)?$"
click at [169, 98] on div "Apply" at bounding box center [175, 98] width 12 height 6
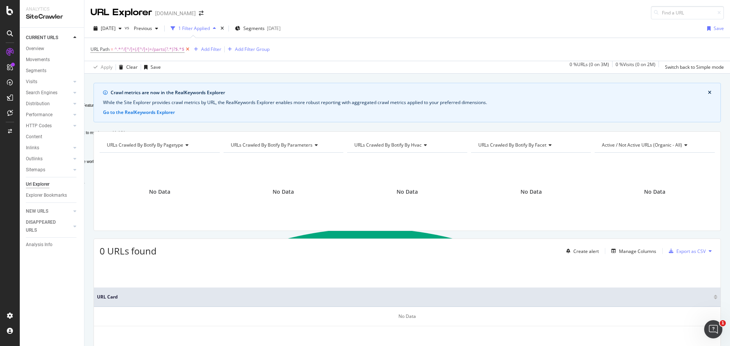
click at [187, 48] on icon at bounding box center [187, 50] width 6 height 8
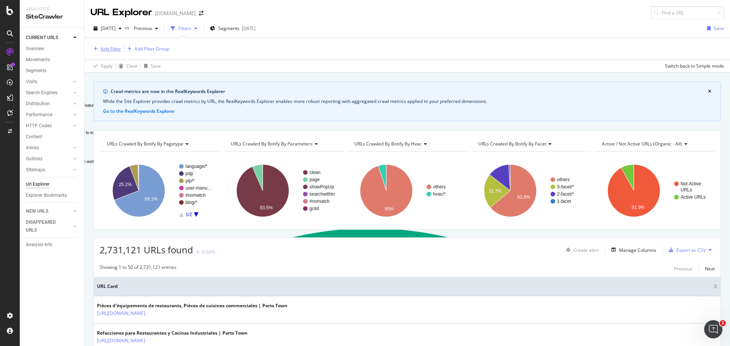
click at [98, 48] on div "button" at bounding box center [96, 49] width 10 height 5
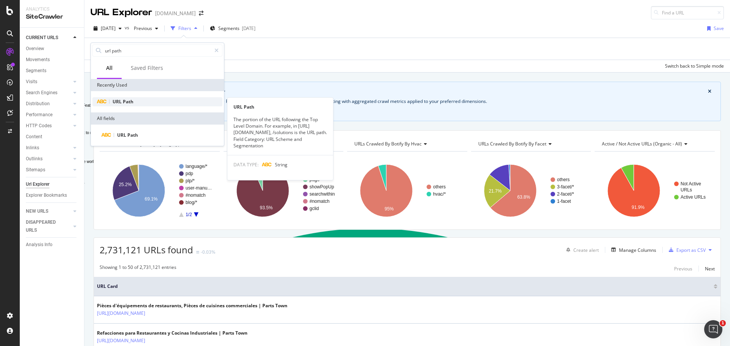
click at [114, 100] on span "URL" at bounding box center [118, 101] width 10 height 6
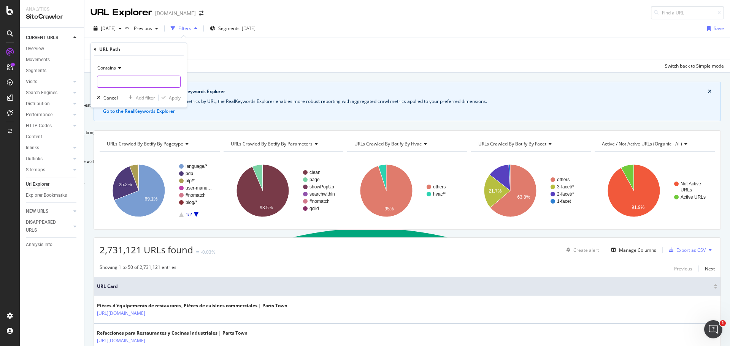
click at [112, 79] on input "Full Page" at bounding box center [138, 82] width 83 height 12
paste input "^/[^/]+(/[^/]+)+/parts(\?.*)?$"
type input "^/[^/]+(/[^/]+)+/parts(\?.*)?$"
click at [171, 97] on div "Apply" at bounding box center [175, 98] width 12 height 6
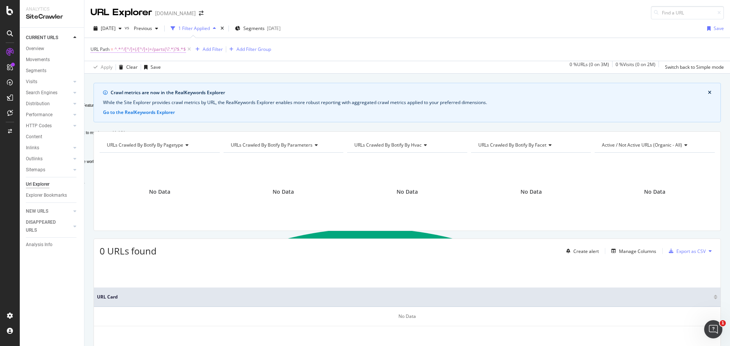
click at [159, 51] on span "^.*^/[^/]+(/[^/]+)+/parts(\?.*)?$.*$" at bounding box center [149, 49] width 71 height 11
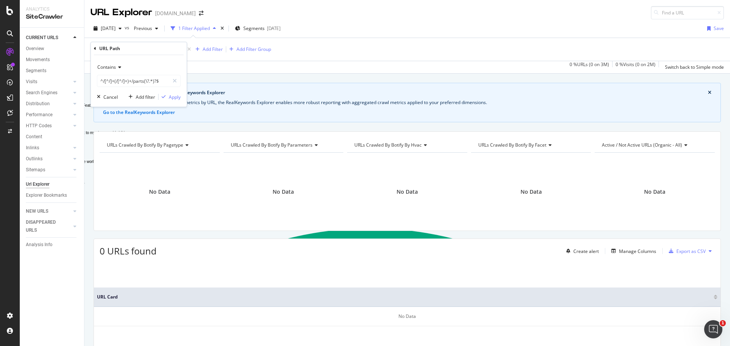
click at [116, 68] on icon at bounding box center [118, 67] width 5 height 5
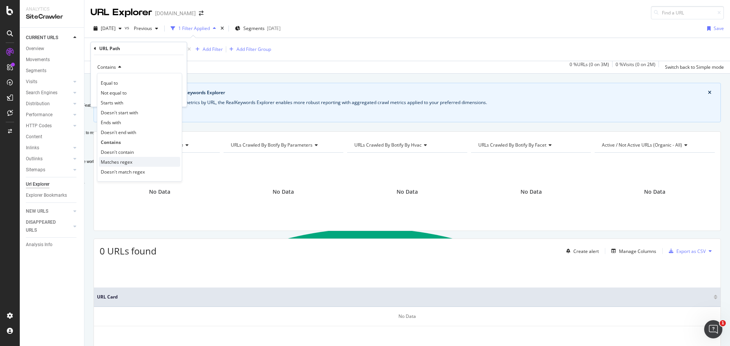
click at [119, 160] on span "Matches regex" at bounding box center [117, 162] width 32 height 6
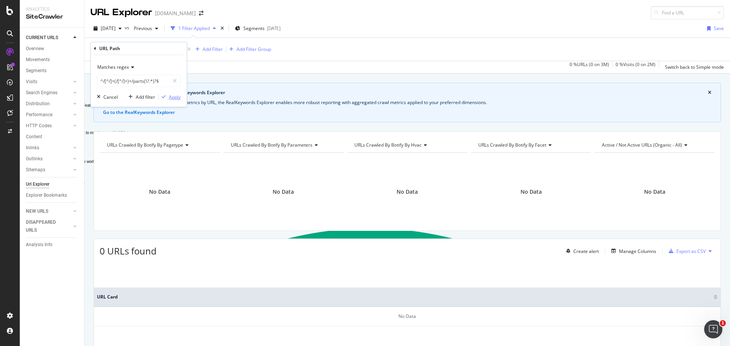
click at [171, 96] on div "Apply" at bounding box center [175, 97] width 12 height 6
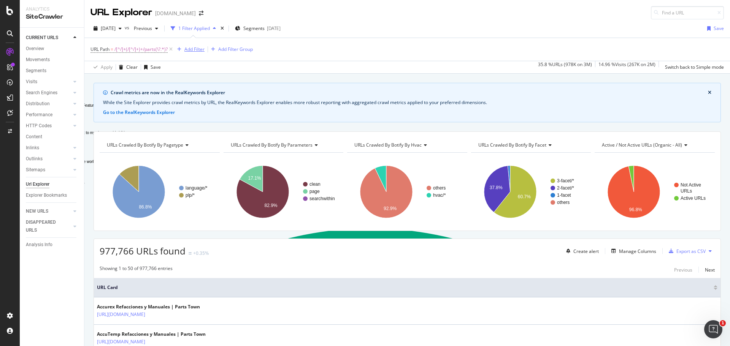
click at [189, 49] on div "Add Filter" at bounding box center [194, 49] width 20 height 6
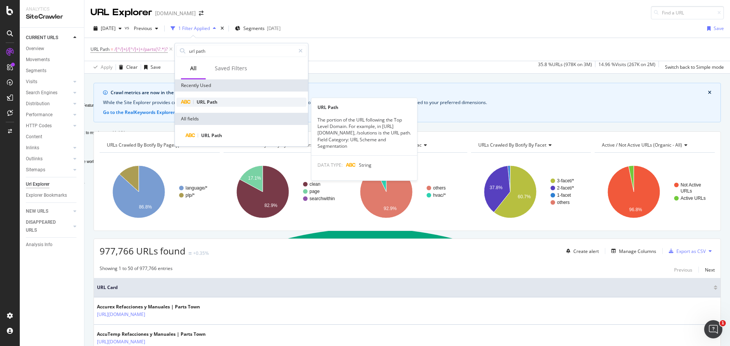
click at [213, 103] on span "Path" at bounding box center [212, 102] width 11 height 6
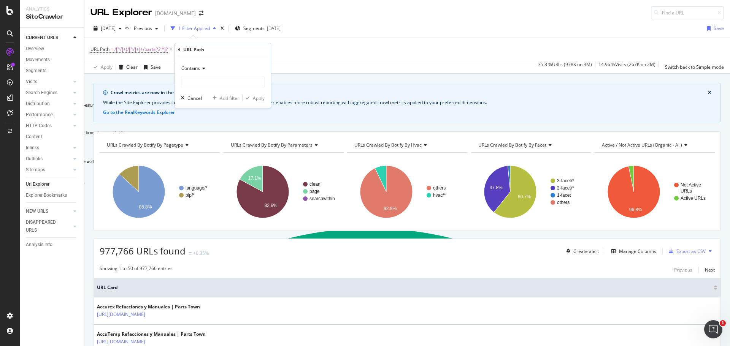
click at [199, 68] on span "Contains" at bounding box center [190, 68] width 19 height 6
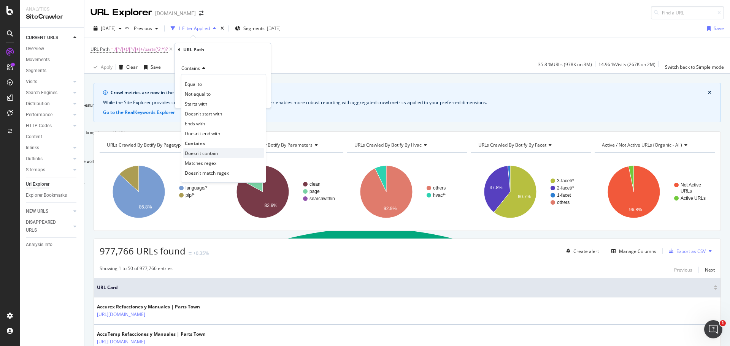
click at [188, 150] on span "Doesn't contain" at bounding box center [201, 153] width 33 height 6
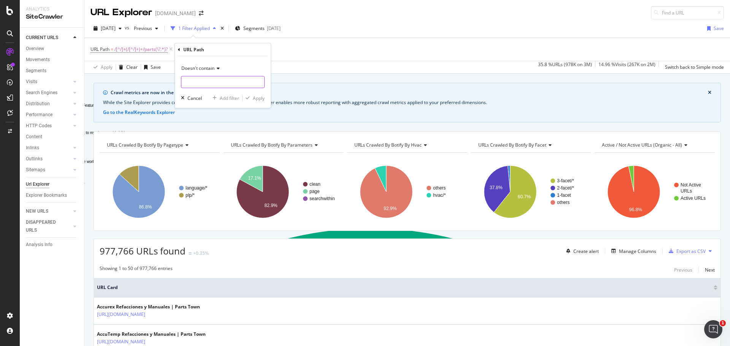
click at [219, 84] on input "Full Page" at bounding box center [222, 82] width 83 height 12
type input "-parts"
click at [258, 100] on div "Apply" at bounding box center [259, 98] width 12 height 6
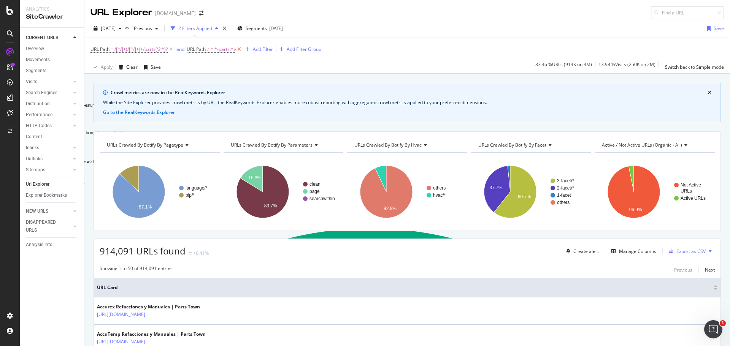
click at [240, 51] on icon at bounding box center [239, 50] width 6 height 8
click at [179, 49] on icon "button" at bounding box center [179, 49] width 4 height 5
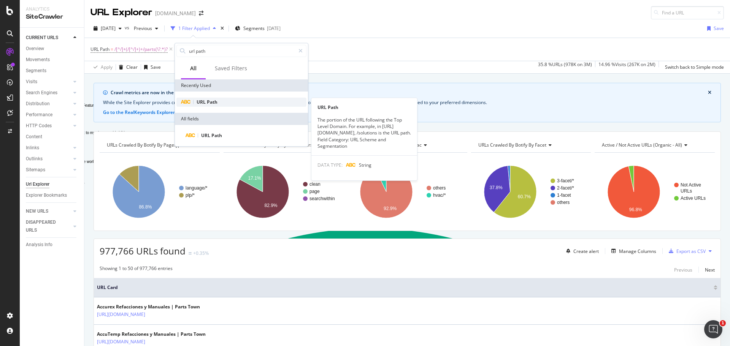
click at [220, 103] on div "URL Path" at bounding box center [241, 102] width 130 height 9
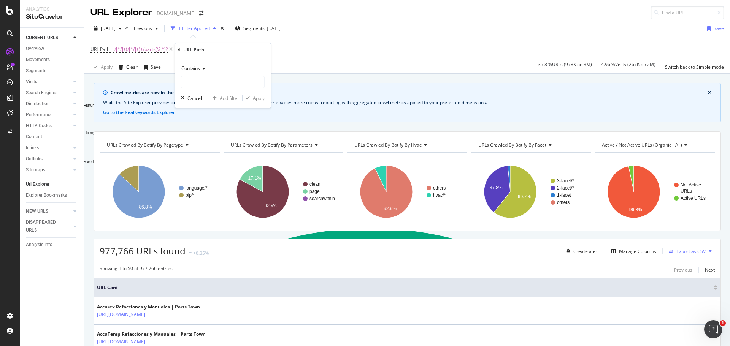
click at [205, 69] on icon at bounding box center [202, 68] width 5 height 5
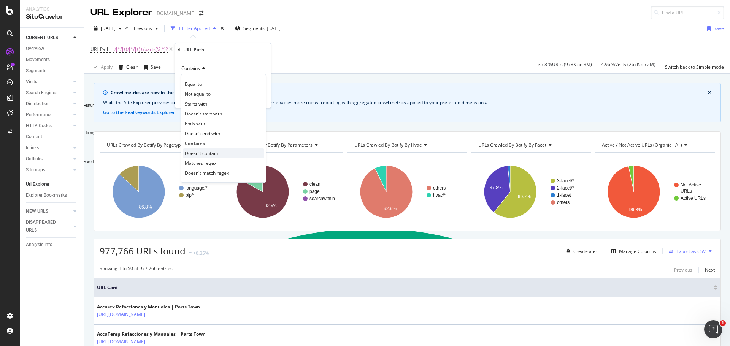
click at [193, 151] on span "Doesn't contain" at bounding box center [201, 153] width 33 height 6
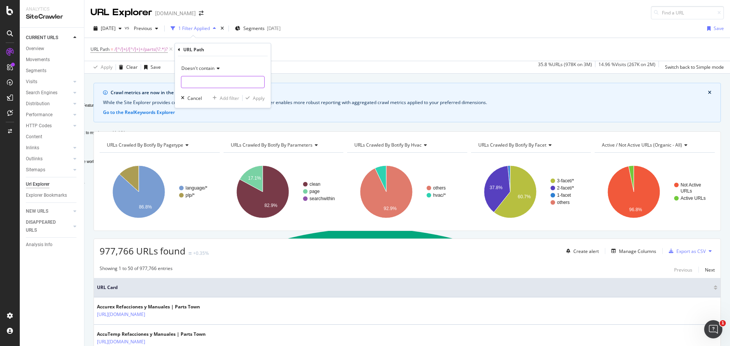
click at [193, 84] on input "Full Page" at bounding box center [222, 82] width 83 height 12
type input "-parts"
click at [248, 97] on icon "button" at bounding box center [248, 98] width 4 height 5
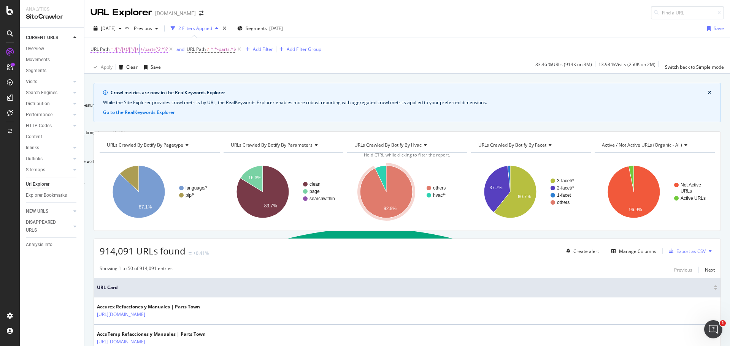
click at [140, 48] on span "/[^/]+(/[^/]+)+/parts(\?.*)?" at bounding box center [140, 49] width 53 height 11
click at [165, 81] on input "^/[^/]+(/[^/]+)+/parts(\?.*)?$" at bounding box center [133, 81] width 72 height 12
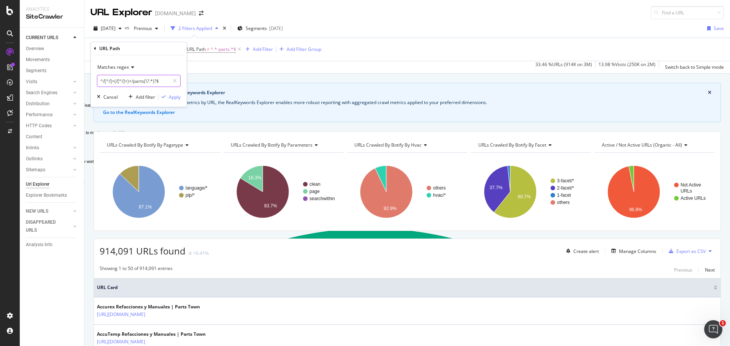
drag, startPoint x: 153, startPoint y: 79, endPoint x: 79, endPoint y: 78, distance: 73.4
click at [79, 78] on body "Analytics SiteCrawler CURRENT URLS Overview Movements Segments Visits Analysis …" at bounding box center [365, 173] width 730 height 346
click at [177, 78] on div at bounding box center [174, 81] width 11 height 12
click at [129, 82] on input "^/[^/]+(/[^/]+)+/parts(\?.*)?$" at bounding box center [138, 81] width 83 height 12
paste input "^/(?!fr/|es/|en/)[^/]+(/[^/]+)+/parts(\?.*)?$"
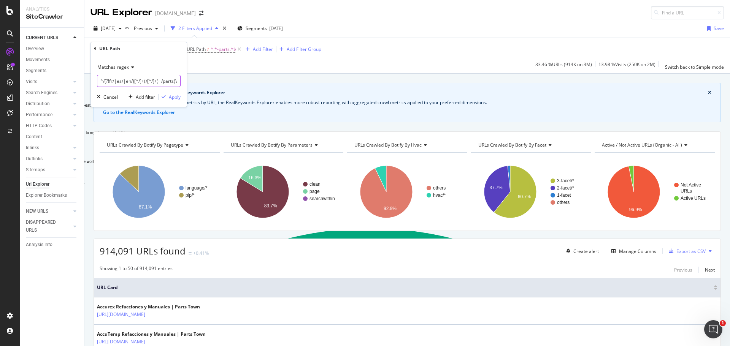
scroll to position [0, 22]
type input "^/(?!fr/|es/|en/)[^/]+(/[^/]+)+/parts(\?.*)?$"
click at [171, 98] on div "Apply" at bounding box center [175, 97] width 12 height 6
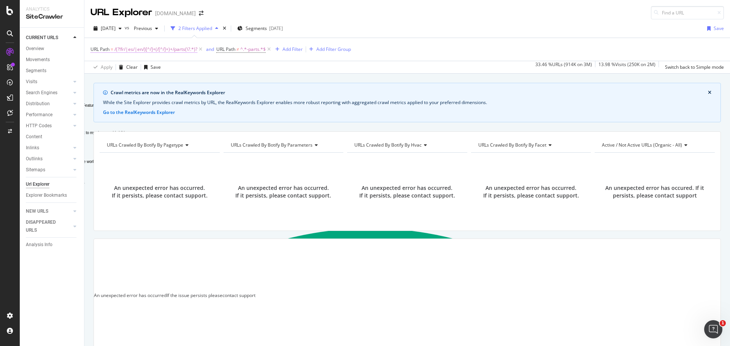
click at [133, 47] on span "/(?!fr/|es/|en/)[^/]+(/[^/]+)+/parts(\?.*)?" at bounding box center [155, 49] width 83 height 11
click at [126, 81] on input "^/(?!fr/|es/|en/)[^/]+(/[^/]+)+/parts(\?.*)?$" at bounding box center [133, 81] width 72 height 12
click at [119, 79] on input "^/(?!fr/|es/|en/)[^/]+(/[^/]+)+/parts(\?.*)?$" at bounding box center [133, 81] width 72 height 12
click at [116, 80] on input "^/(?!fr/|es/|en/)[^/]+(/[^/]+)+/parts(\?.*)?$" at bounding box center [133, 81] width 72 height 12
type input "^/(?!fr/|es/|en/)[^/]+(/[^/]+)+/parts(\?.*)?$"
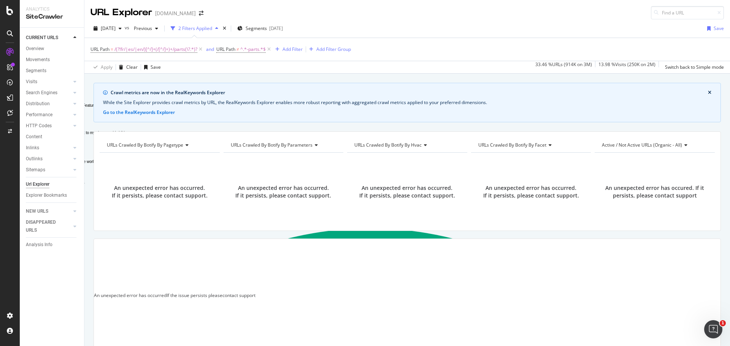
click at [256, 60] on div "URL Path = /(?!fr/|es/|en/)[^/]+(/[^/]+)+/parts(\?.*)? and URL Path ≠ ^.*-parts…" at bounding box center [408, 49] width 634 height 23
click at [292, 49] on div "Add Filter" at bounding box center [293, 49] width 20 height 6
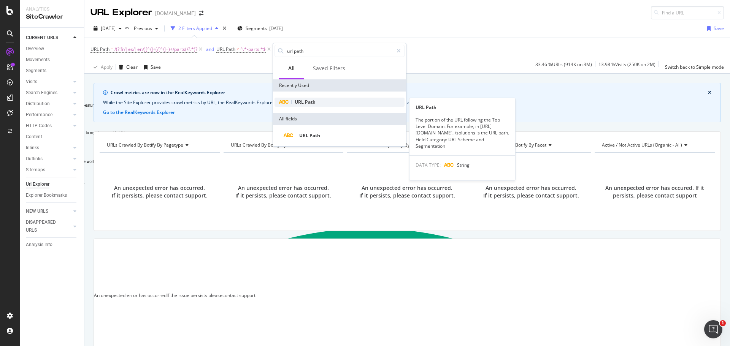
click at [305, 105] on div "URL Path" at bounding box center [340, 102] width 130 height 9
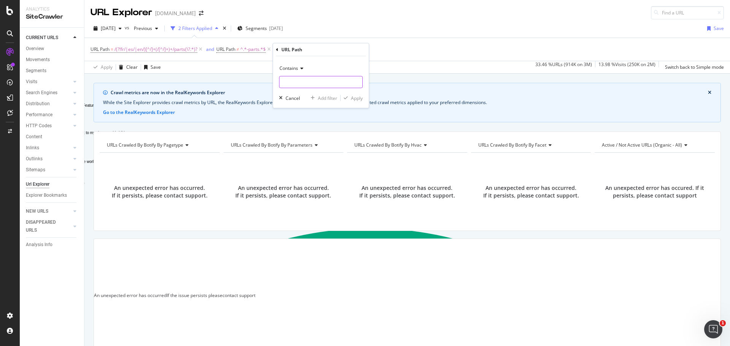
click at [295, 81] on input "Full Page" at bounding box center [321, 82] width 83 height 12
click at [301, 69] on icon at bounding box center [300, 68] width 5 height 5
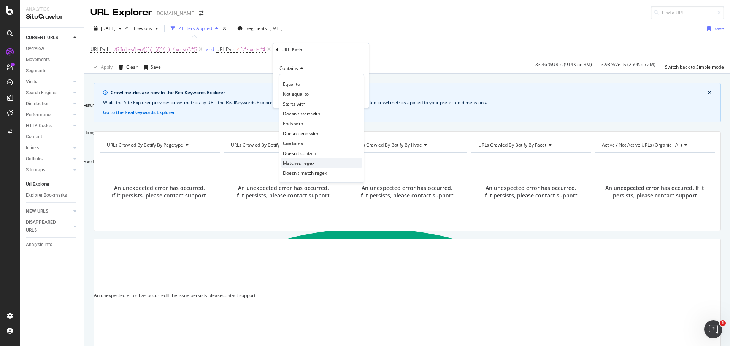
click at [308, 162] on span "Matches regex" at bounding box center [299, 163] width 32 height 6
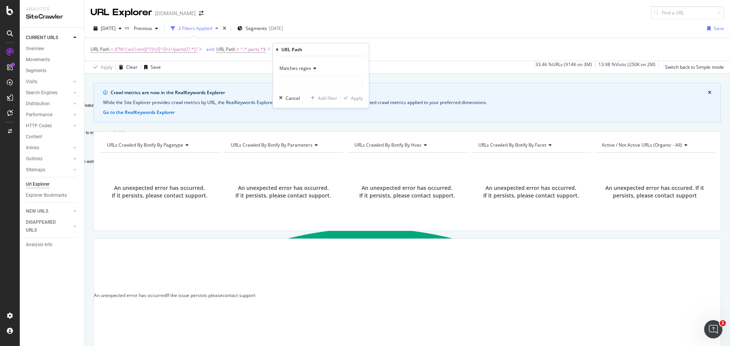
click at [308, 66] on span "Matches regex" at bounding box center [296, 68] width 32 height 6
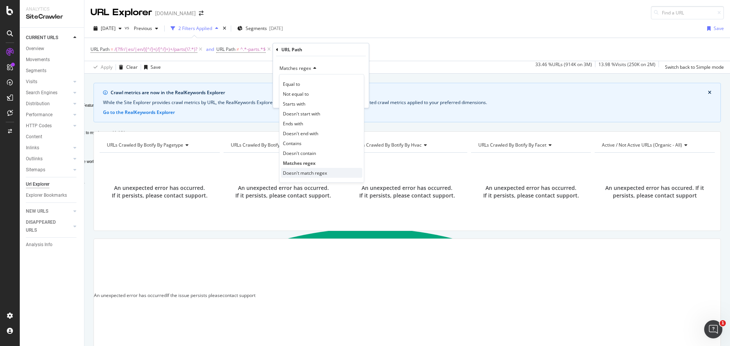
click at [307, 176] on span "Doesn't match regex" at bounding box center [305, 173] width 44 height 6
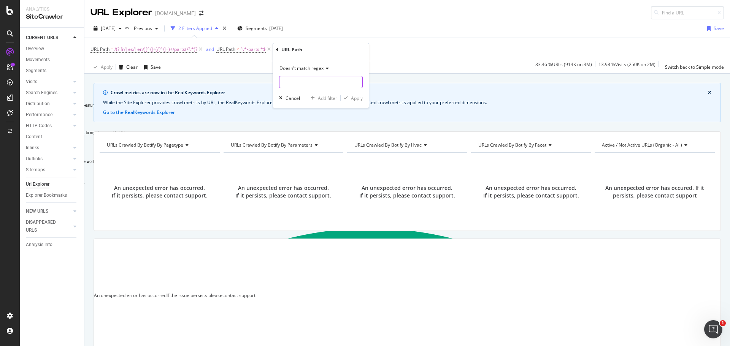
click at [292, 82] on input "Full Page" at bounding box center [321, 82] width 83 height 12
paste input "^/(fr|es|en)/"
type input "^/(fr|es|en)/"
click at [360, 96] on div "Apply" at bounding box center [357, 98] width 12 height 6
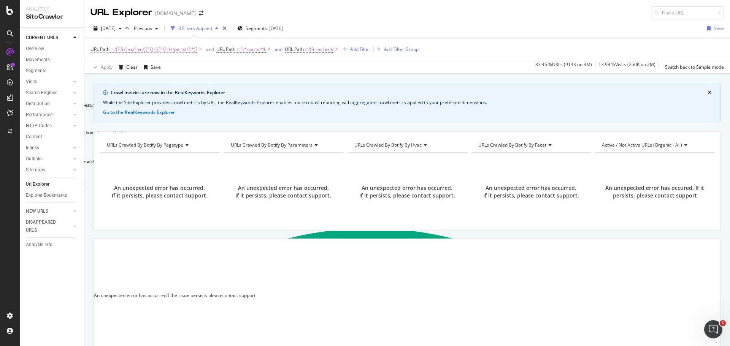
click at [188, 49] on span "/(?!fr/|es/|en/)[^/]+(/[^/]+)+/parts(\?.*)?" at bounding box center [155, 49] width 83 height 11
click at [177, 81] on div at bounding box center [174, 81] width 11 height 12
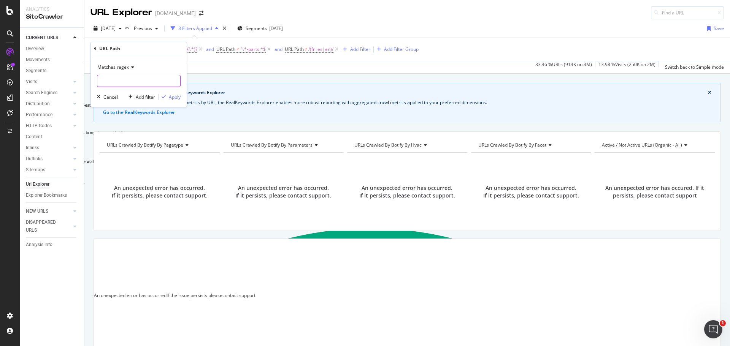
click at [160, 83] on input "^/(?!fr/|es/|en/)[^/]+(/[^/]+)+/parts(\?.*)?$" at bounding box center [138, 81] width 83 height 12
paste input "text"
type input "^/[^/]+(/[^/]+)+/parts(\?.*)?$"
click at [175, 97] on div "Apply" at bounding box center [175, 97] width 12 height 6
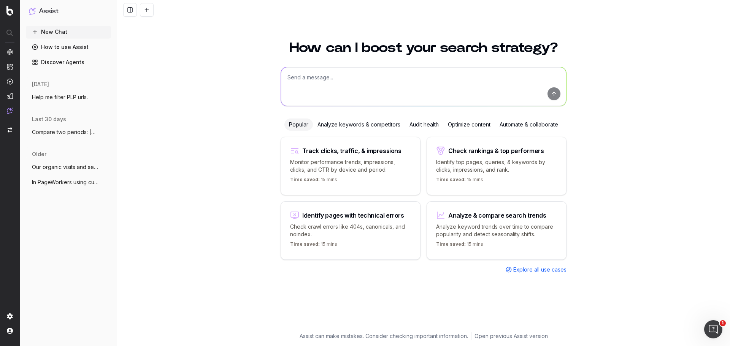
click at [72, 95] on span "Help me filter PLP urls." at bounding box center [60, 98] width 56 height 8
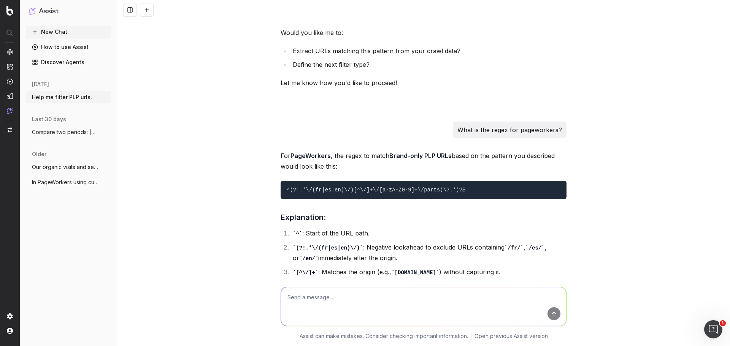
scroll to position [1141, 0]
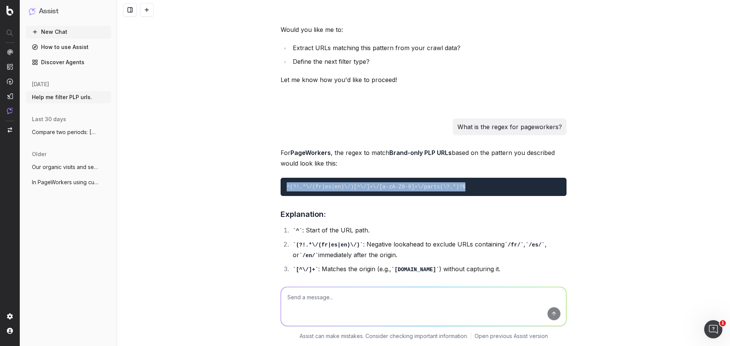
drag, startPoint x: 459, startPoint y: 186, endPoint x: 307, endPoint y: 176, distance: 152.8
type textarea "^(?!.*\/(fr|es|en)\/)[^\/]+\/[a-zA-Z0-9]+\/parts(\?.*)?$"
copy code "^(?!.*\/(fr|es|en)\/)[^\/]+\/[a-zA-Z0-9]+\/parts(\?.*)?$"
click at [537, 218] on h3 "Explanation:" at bounding box center [424, 214] width 286 height 12
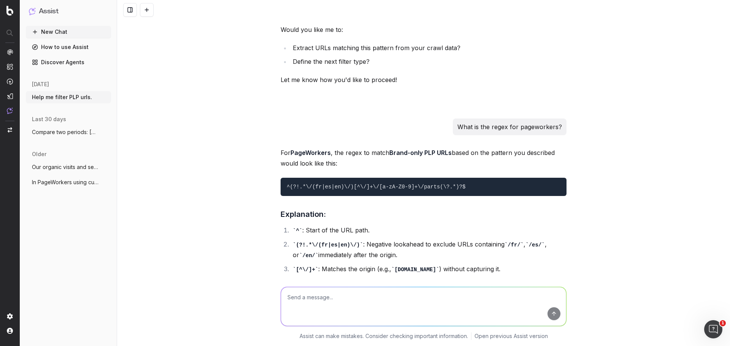
click at [478, 217] on h3 "Explanation:" at bounding box center [424, 214] width 286 height 12
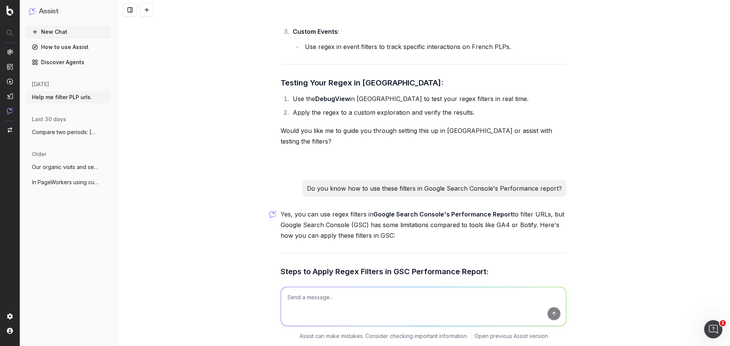
scroll to position [13231, 0]
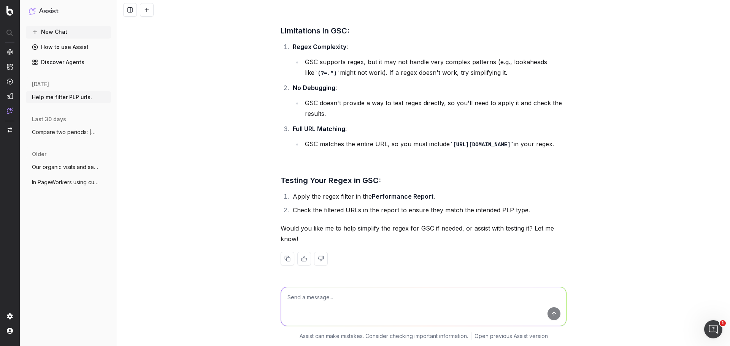
click at [313, 296] on textarea at bounding box center [423, 306] width 285 height 39
paste textarea "^(?!.*\/(fr|es|en)\/)[^\/]+\/[a-zA-Z0-9]+\/parts(\?.*)?$"
click at [311, 301] on textarea "This regex is not working in your URL Explorer. ^(?!.*\/(fr|es|en)\/)[^\/]+\/[a…" at bounding box center [423, 306] width 285 height 39
type textarea "This regex you gave me is not working in your URL Explorer. ^(?!.*\/(fr|es|en)\…"
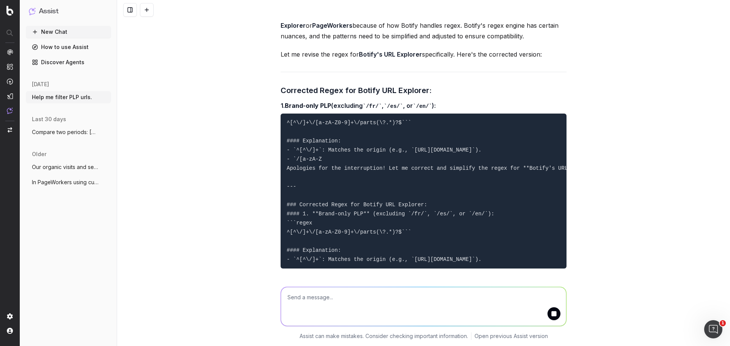
scroll to position [13587, 0]
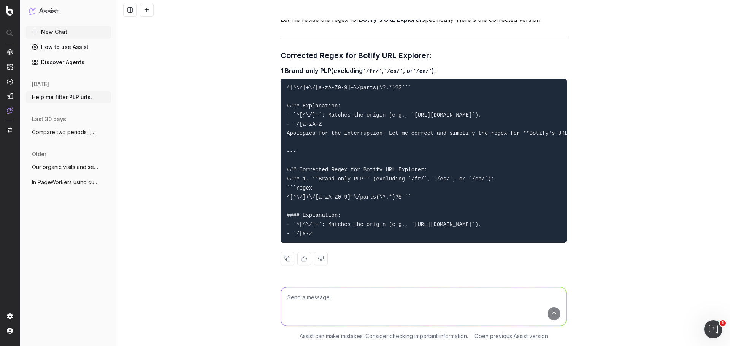
click at [365, 292] on textarea at bounding box center [423, 306] width 285 height 39
type textarea "I"
click at [320, 305] on textarea at bounding box center [423, 306] width 285 height 39
type textarea "I"
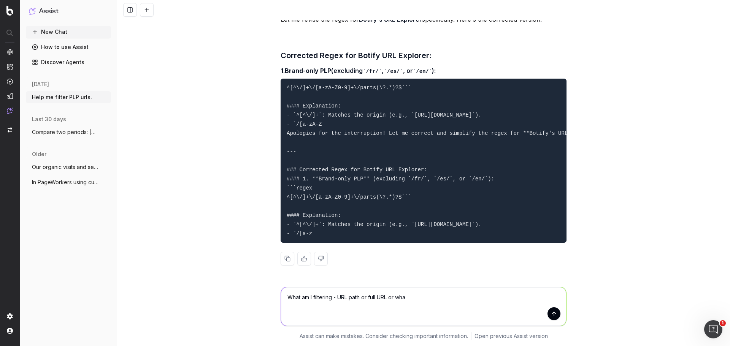
type textarea "What am I filtering - URL path or full URL or what"
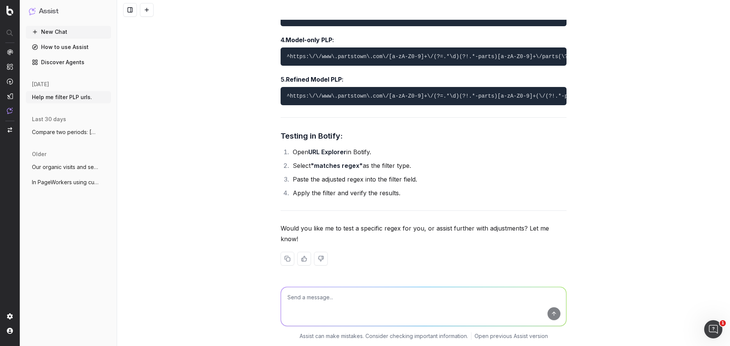
scroll to position [14119, 0]
drag, startPoint x: 553, startPoint y: 90, endPoint x: 273, endPoint y: 86, distance: 280.3
click at [273, 86] on div "Help me filter PLP urls. To help you filter PLP (Product Listing Page) URLs, we…" at bounding box center [423, 173] width 613 height 346
copy code "^https:\/\/www\.partstown\.com\/[a-zA-Z0-9]+(\/(?!.*-parts)[a-zA-Z0-9]+)+\/part…"
click at [381, 297] on textarea at bounding box center [423, 306] width 285 height 39
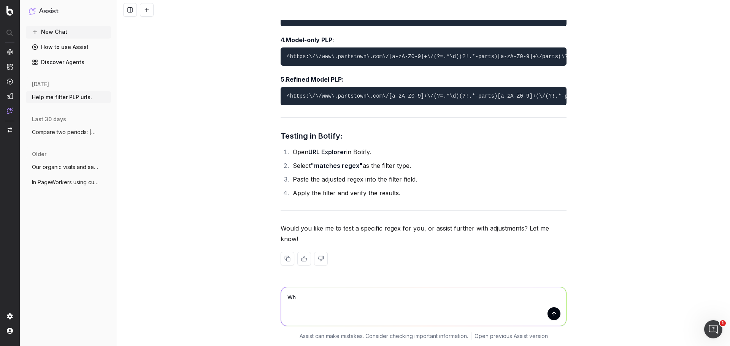
type textarea "W"
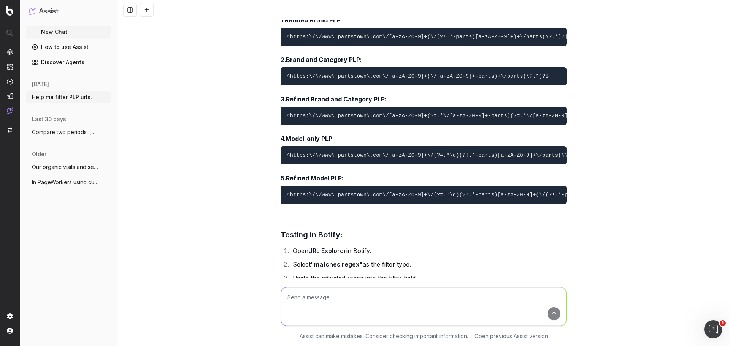
scroll to position [13891, 0]
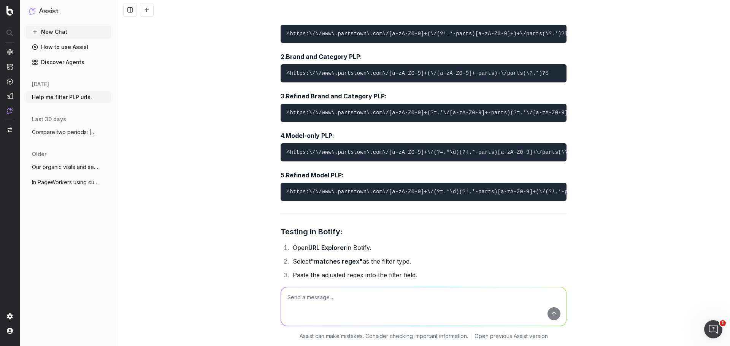
click at [339, 297] on textarea at bounding box center [423, 306] width 285 height 39
type textarea "W"
drag, startPoint x: 433, startPoint y: 120, endPoint x: 278, endPoint y: 120, distance: 154.4
copy code "^https:\/\/www\.partstown\.com\/[a-zA-Z0-9]+\/parts(\?.*)?$"
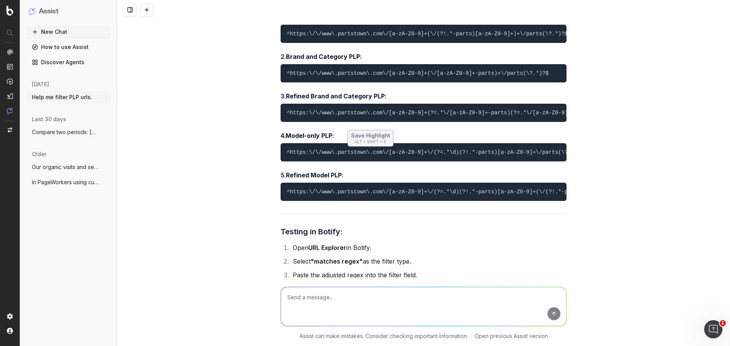
click at [334, 298] on textarea at bounding box center [423, 306] width 285 height 39
click at [356, 296] on textarea at bounding box center [423, 306] width 285 height 39
drag, startPoint x: 410, startPoint y: 300, endPoint x: 216, endPoint y: 297, distance: 194.0
click at [216, 297] on div "Nope, still not working. I am adding a filter " Nope, still not working. I am a…" at bounding box center [423, 312] width 613 height 68
type textarea "What about the FR and ES folders?"
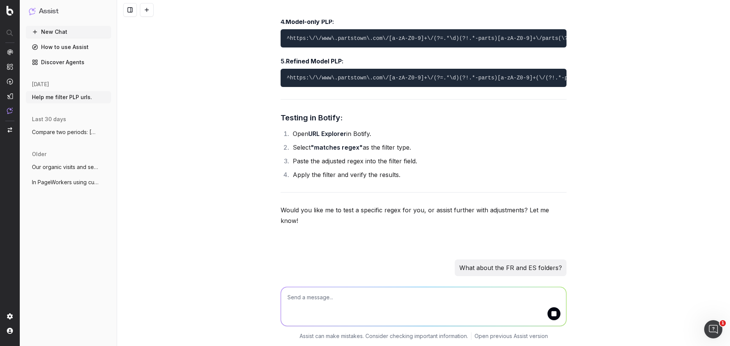
scroll to position [14499, 0]
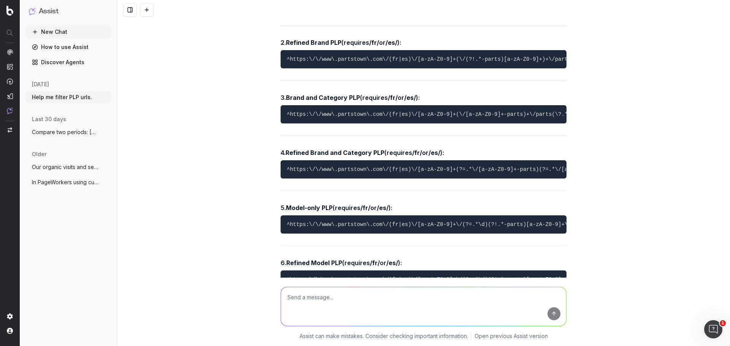
drag, startPoint x: 399, startPoint y: 291, endPoint x: 410, endPoint y: 291, distance: 11.0
click at [402, 291] on textarea at bounding box center [423, 306] width 285 height 39
type textarea "Why did you remove the exclusion?"
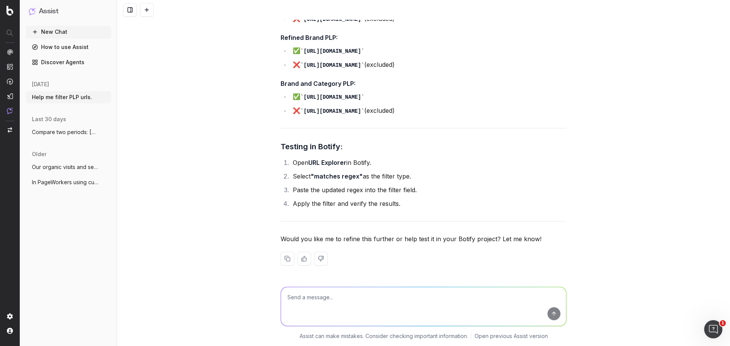
scroll to position [16547, 0]
click at [339, 297] on textarea at bounding box center [423, 306] width 285 height 39
type textarea "W"
type textarea "I"
type textarea "W"
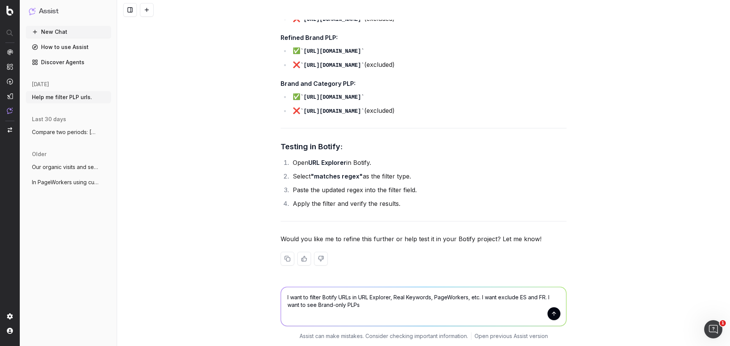
drag, startPoint x: 497, startPoint y: 297, endPoint x: 499, endPoint y: 309, distance: 11.9
click at [499, 309] on textarea "I want to filter Botify URLs in URL Explorer, Real Keywords, PageWorkers, etc. …" at bounding box center [423, 306] width 285 height 39
drag, startPoint x: 512, startPoint y: 298, endPoint x: 503, endPoint y: 299, distance: 9.2
click at [503, 299] on textarea "I want to filter Botify URLs in URL Explorer, Real Keywords, PageWorkers, etc. …" at bounding box center [423, 306] width 285 height 39
drag, startPoint x: 333, startPoint y: 300, endPoint x: 332, endPoint y: 304, distance: 4.3
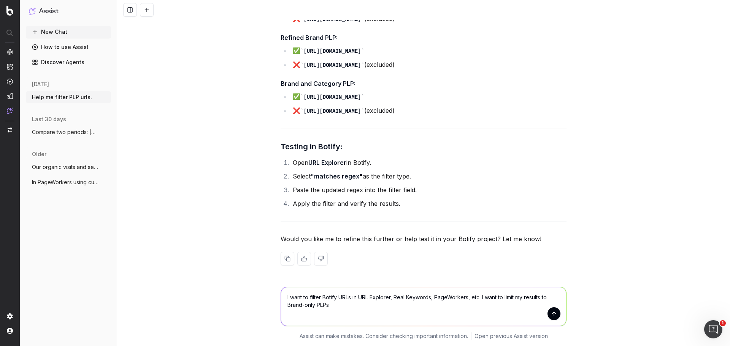
click at [332, 300] on textarea "I want to filter Botify URLs in URL Explorer, Real Keywords, PageWorkers, etc. …" at bounding box center [423, 306] width 285 height 39
click at [332, 309] on textarea "I want to filter Botify URLs in URL Explorer, Real Keywords, PageWorkers, etc. …" at bounding box center [423, 306] width 285 height 39
type textarea "I want to filter Botify URLs in URL Explorer, Real Keywords, PageWorkers, etc. …"
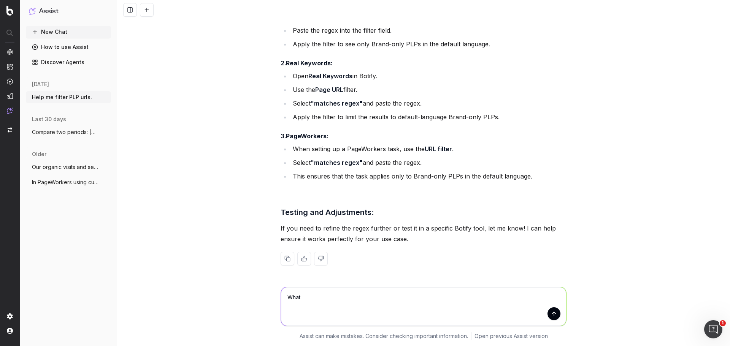
scroll to position [17248, 0]
click at [337, 292] on textarea "What" at bounding box center [423, 306] width 285 height 39
drag, startPoint x: 318, startPoint y: 300, endPoint x: 275, endPoint y: 292, distance: 43.6
click at [278, 292] on div "What What" at bounding box center [424, 305] width 292 height 55
type textarea "Y"
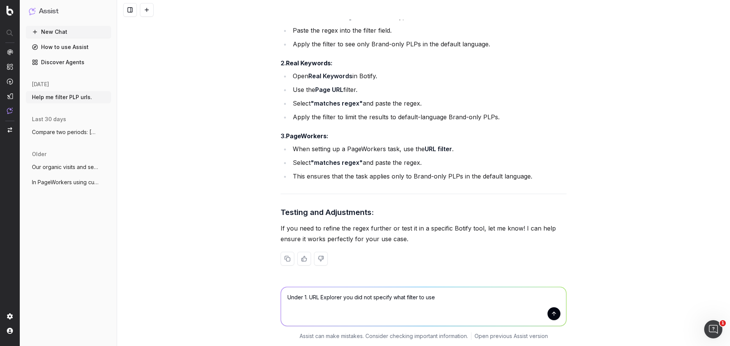
type textarea "Under 1. URL Explorer you did not specify what filter to use."
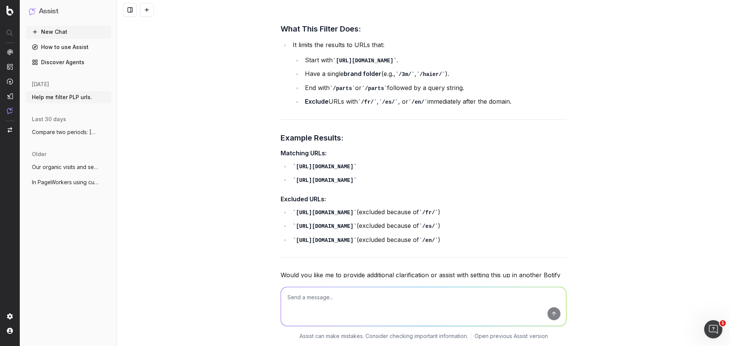
scroll to position [17593, 0]
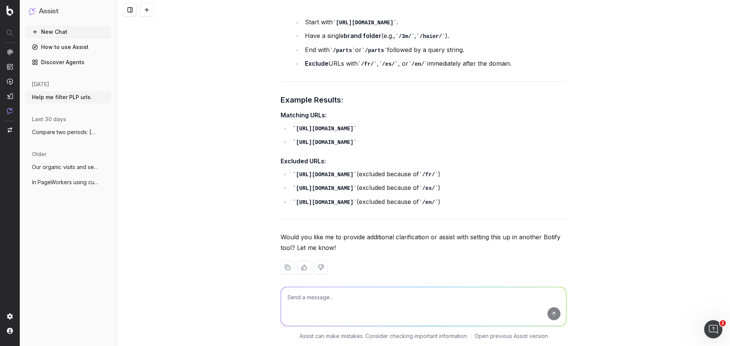
click at [334, 295] on textarea at bounding box center [423, 306] width 285 height 39
type textarea "There is no Page URL filter in the site crawler URL Exporer."
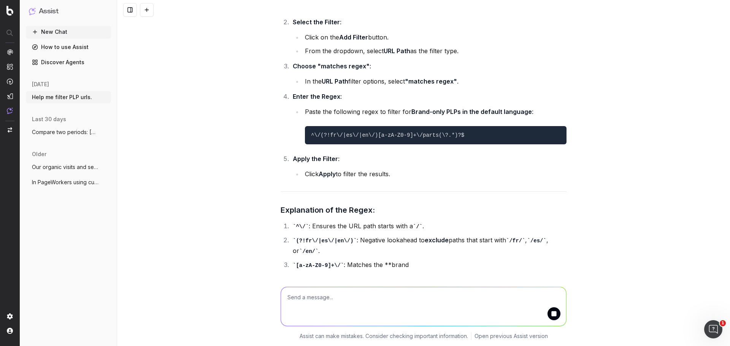
scroll to position [18115, 0]
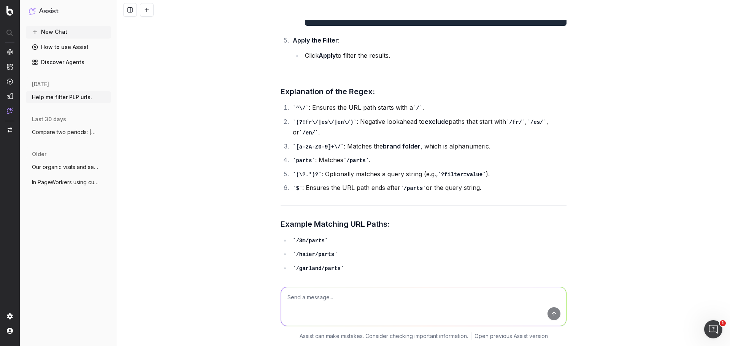
click at [390, 299] on textarea at bounding box center [423, 306] width 285 height 39
type textarea "What about the filters at the top of the page for every report?"
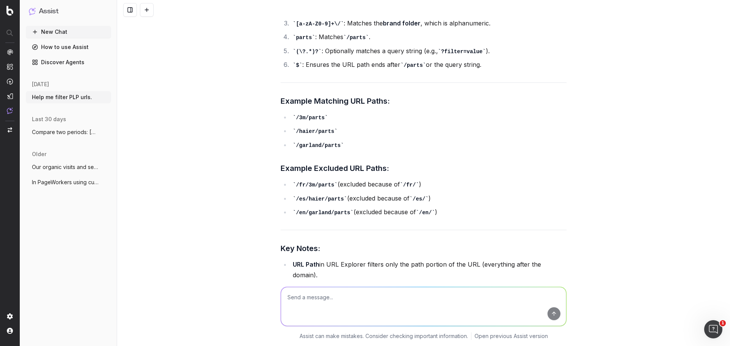
scroll to position [18250, 0]
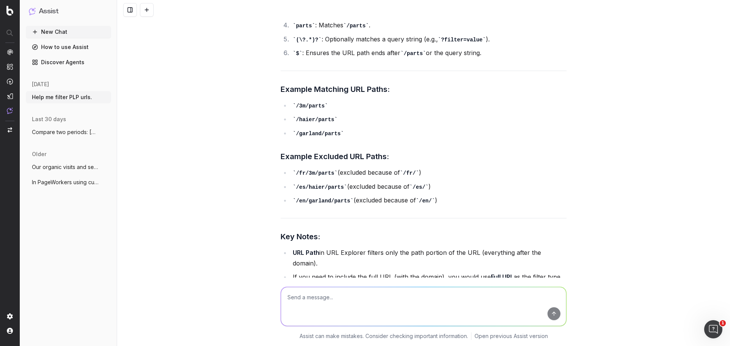
drag, startPoint x: 309, startPoint y: 215, endPoint x: 451, endPoint y: 212, distance: 142.3
copy code "^\/(?!fr\/|es\/|en\/)[a-zA-Z0-9]+\/parts(\?.*)?$"
click at [355, 304] on textarea at bounding box center [423, 306] width 285 height 39
type textarea "Nope. Not working. This is what I started with."
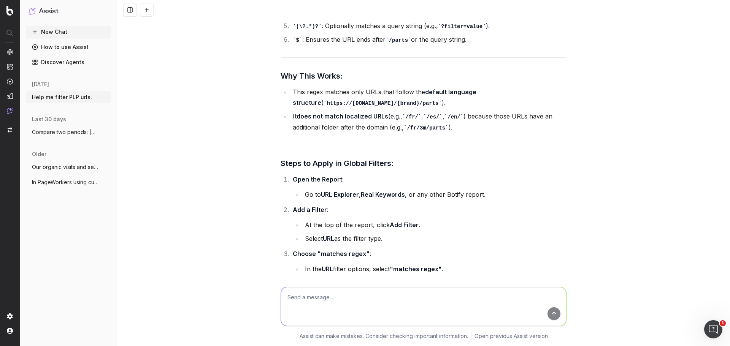
scroll to position [19686, 0]
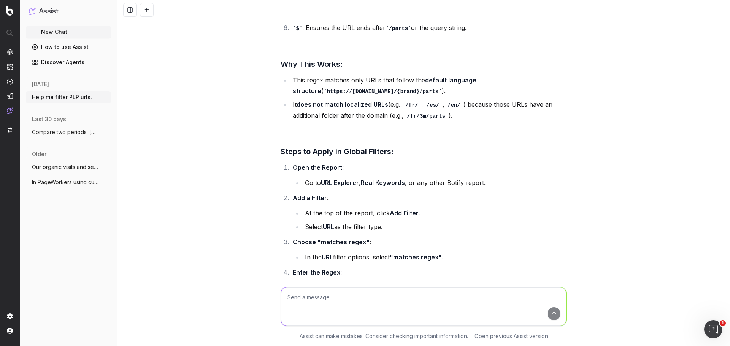
click at [329, 292] on textarea at bounding box center [423, 306] width 285 height 39
type textarea "Your regex also doesn't work in the URL explorer."
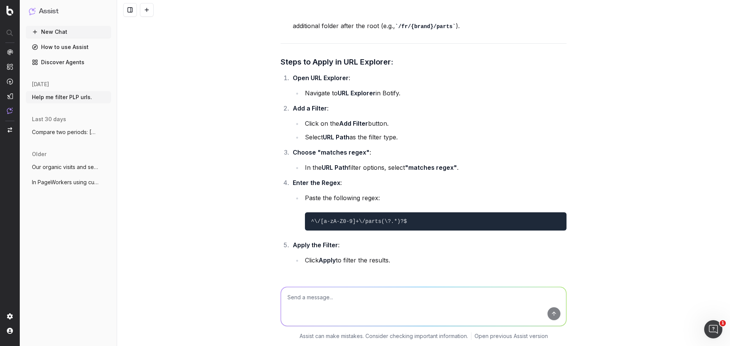
scroll to position [20766, 0]
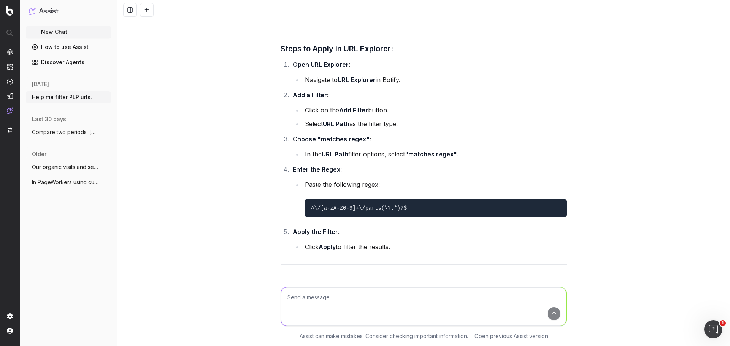
drag, startPoint x: 378, startPoint y: 134, endPoint x: 276, endPoint y: 137, distance: 101.6
copy code "^\/[a-zA-Z0-9]+\/parts(\?.*)?$"
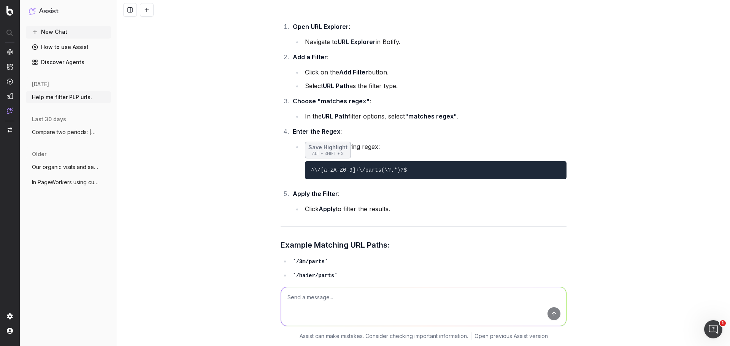
scroll to position [20843, 0]
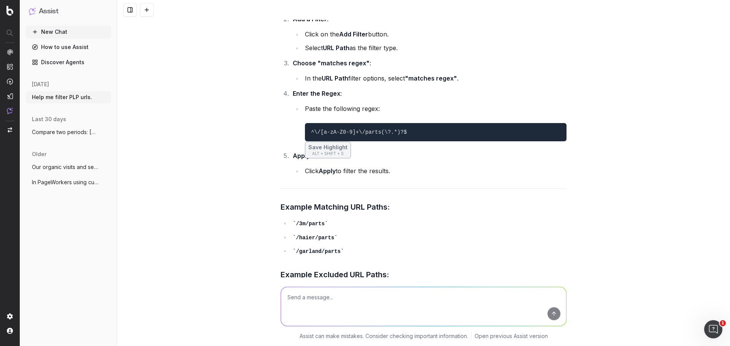
drag, startPoint x: 375, startPoint y: 58, endPoint x: 278, endPoint y: 58, distance: 97.4
copy code "^\/[a-zA-Z0-9]+\/parts(\?.*)?$"
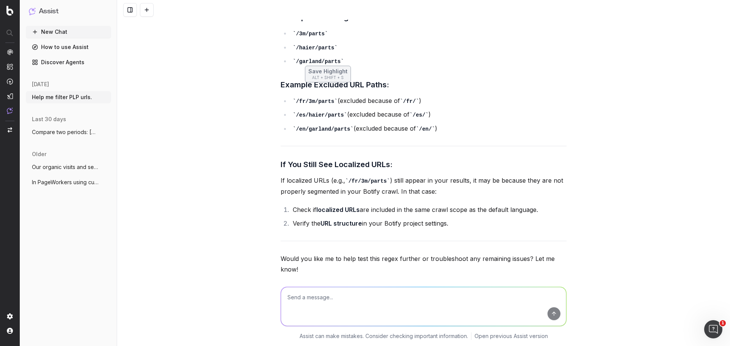
scroll to position [21071, 0]
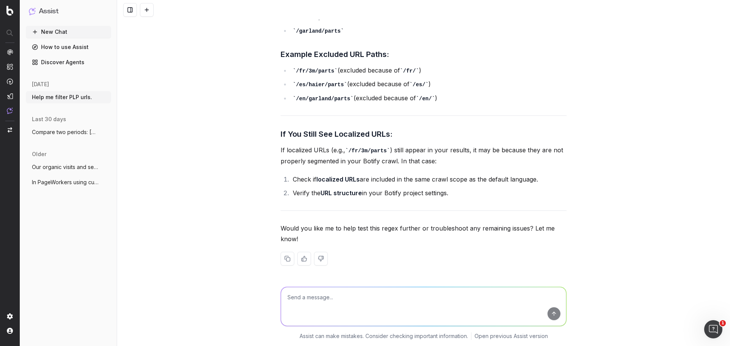
drag, startPoint x: 402, startPoint y: 216, endPoint x: 304, endPoint y: 210, distance: 98.3
copy code "^\/[a-zA-Z0-9]+\/parts(\?.*)?$"
click at [345, 295] on textarea at bounding box center [423, 306] width 285 height 39
type textarea "What if I don't care what is in the brand folder, and I don't need just a numbe…"
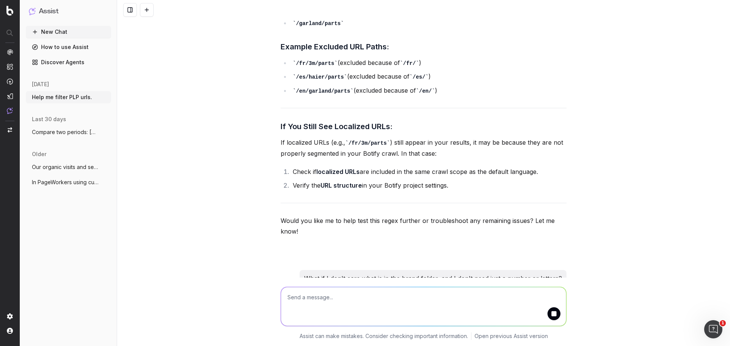
drag, startPoint x: 363, startPoint y: 227, endPoint x: 350, endPoint y: 226, distance: 12.6
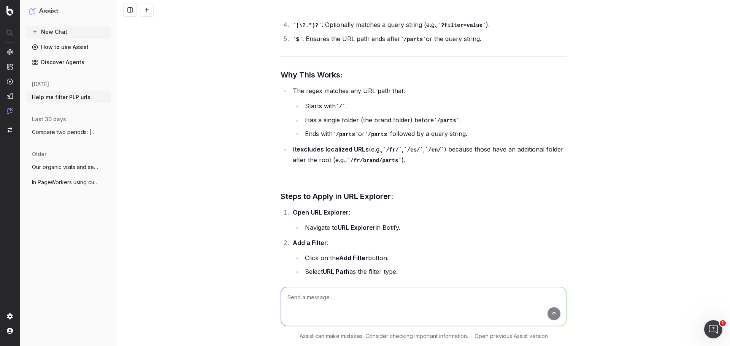
drag, startPoint x: 354, startPoint y: 228, endPoint x: 278, endPoint y: 228, distance: 75.7
copy code "^\/[^\/]+\/parts(\?.*)?$"
click at [597, 199] on div "Help me filter PLP urls. To help you filter PLP (Product Listing Page) URLs, we…" at bounding box center [423, 173] width 613 height 346
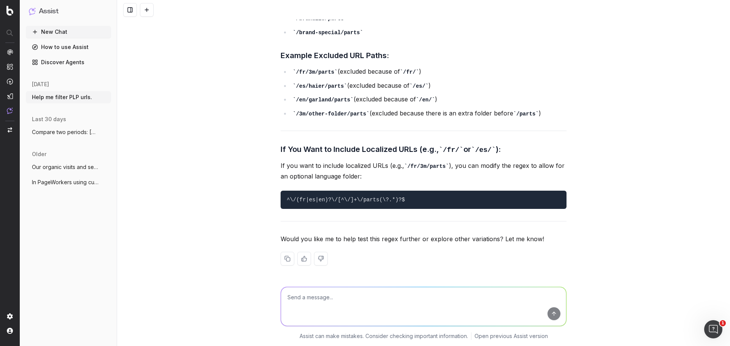
scroll to position [22348, 0]
click at [356, 305] on textarea at bounding box center [423, 306] width 285 height 39
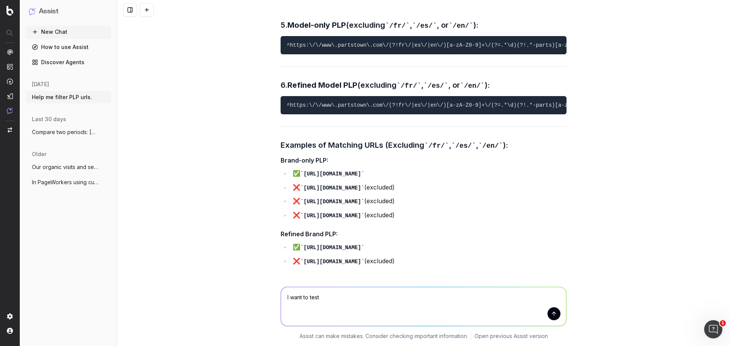
scroll to position [15997, 0]
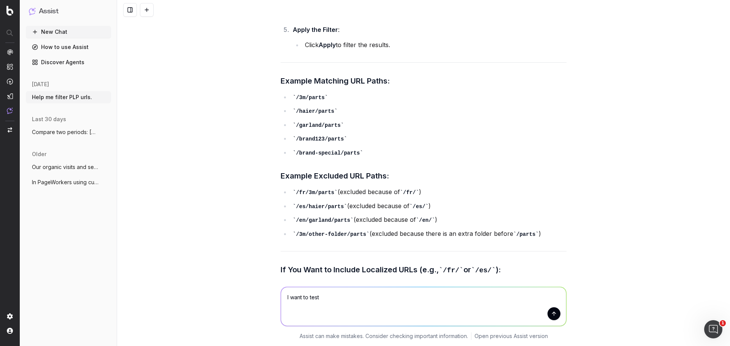
scroll to position [22348, 0]
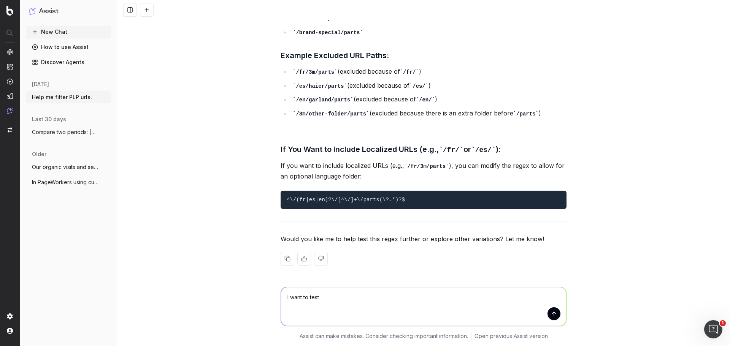
drag, startPoint x: 332, startPoint y: 300, endPoint x: 263, endPoint y: 294, distance: 69.1
click at [263, 294] on div "I want to test I want to test Assist can make mistakes. Consider checking impor…" at bounding box center [423, 312] width 613 height 68
paste textarea "^\/[a-zA-Z0-9]+(\/(?!.*-parts)[a-zA-Z0-9]+)+\/parts(\?.*)?$"
type textarea "Moving onto Refined Brand PLP. This doesn't work in filters: ^\/[a-zA-Z0-9]+(\/…"
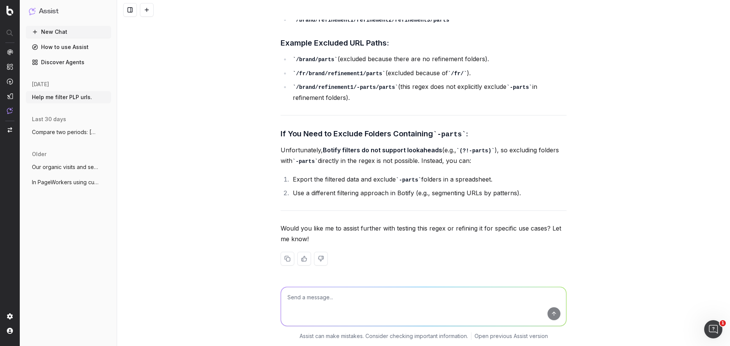
scroll to position [23223, 0]
click at [386, 286] on div at bounding box center [424, 305] width 292 height 55
click at [290, 298] on textarea at bounding box center [423, 306] width 285 height 39
type textarea "how does this exclude "-parts""
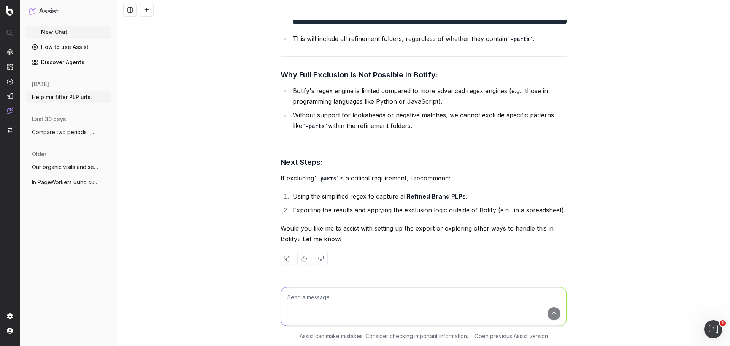
scroll to position [24013, 0]
click at [387, 295] on textarea at bounding box center [423, 306] width 285 height 39
type textarea "Why can't I add a second filter?"
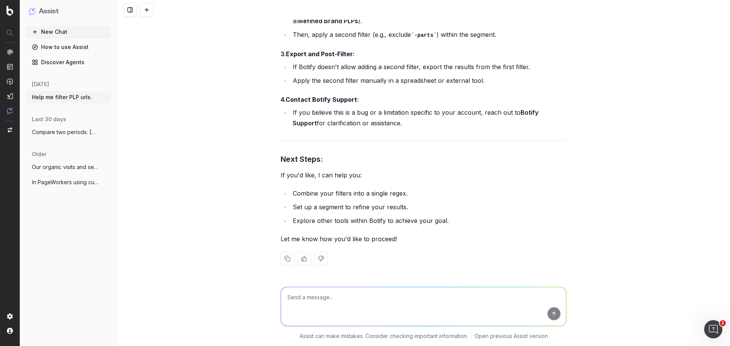
scroll to position [24753, 0]
click at [339, 293] on textarea at bounding box center [423, 306] width 285 height 39
drag, startPoint x: 405, startPoint y: 141, endPoint x: 291, endPoint y: 144, distance: 114.1
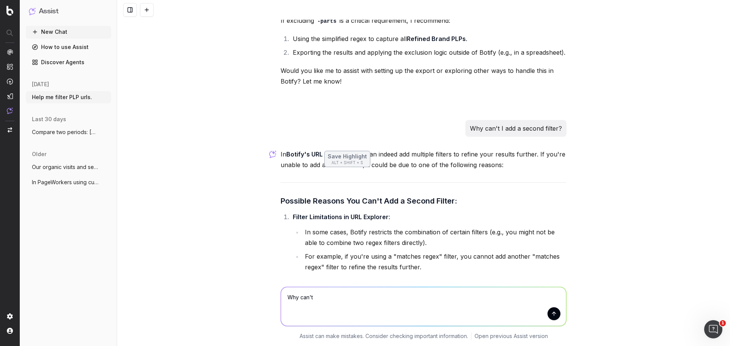
scroll to position [23840, 0]
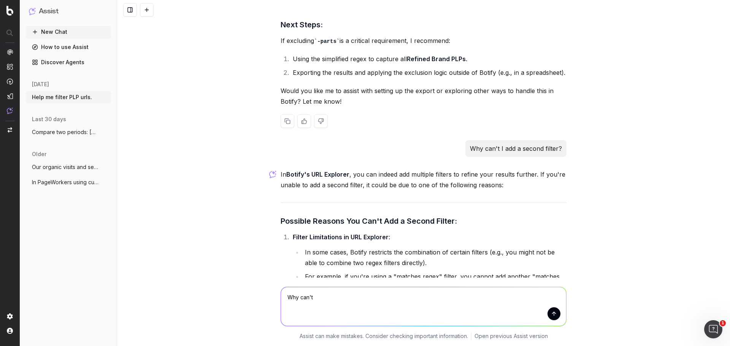
drag, startPoint x: 408, startPoint y: 189, endPoint x: 294, endPoint y: 189, distance: 114.1
copy code "^\/[^\/]+(\/[^\/]+)+\/parts(\?.*)?$"
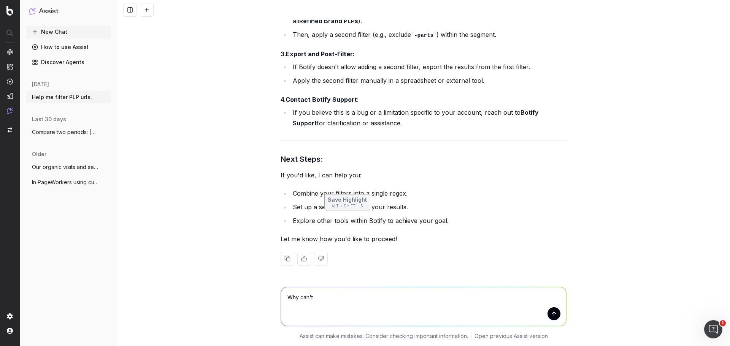
scroll to position [24753, 0]
click at [325, 297] on textarea "Why can't" at bounding box center [423, 306] width 285 height 39
paste textarea "^\/[^\/]+(\/[^\/]+)+\/parts(\?.*)?$"
type textarea "Why can't I filter for URL path matches regex ^\/[^\/]+(\/[^\/]+)+\/parts(\?.*)…"
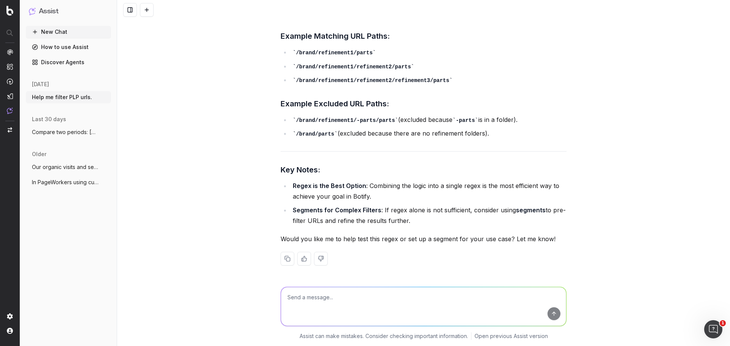
scroll to position [25768, 0]
drag, startPoint x: 456, startPoint y: 192, endPoint x: 297, endPoint y: 187, distance: 158.7
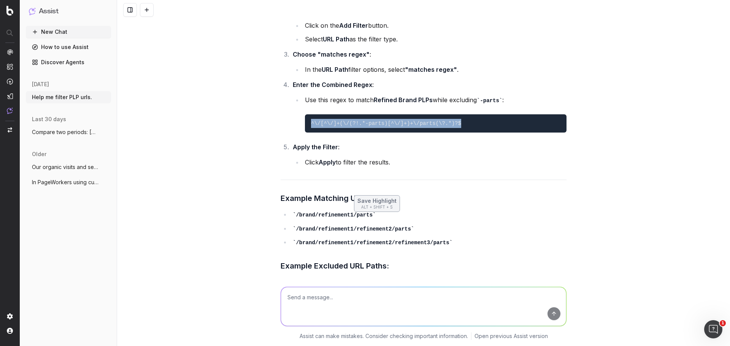
scroll to position [25502, 0]
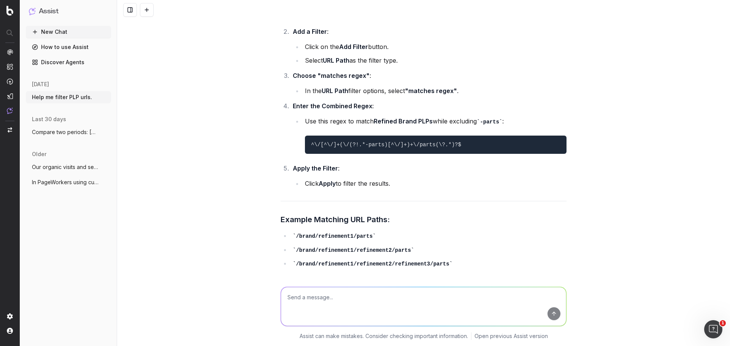
click at [637, 122] on div "Help me filter PLP urls. To help you filter PLP (Product Listing Page) URLs, we…" at bounding box center [423, 173] width 613 height 346
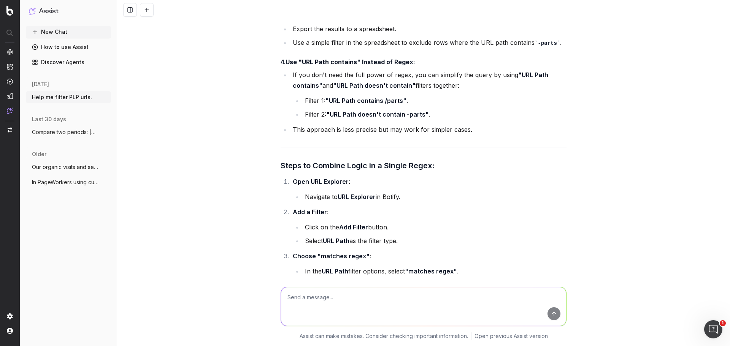
scroll to position [25312, 0]
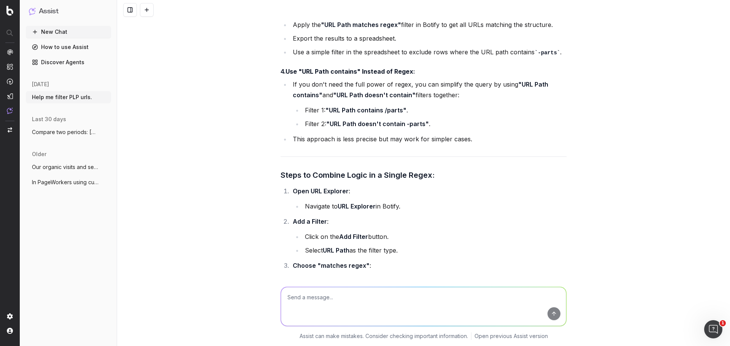
click at [435, 107] on div "The reason you cannot use two separate filters (e.g., "URL Path matches regex" …" at bounding box center [424, 50] width 286 height 1204
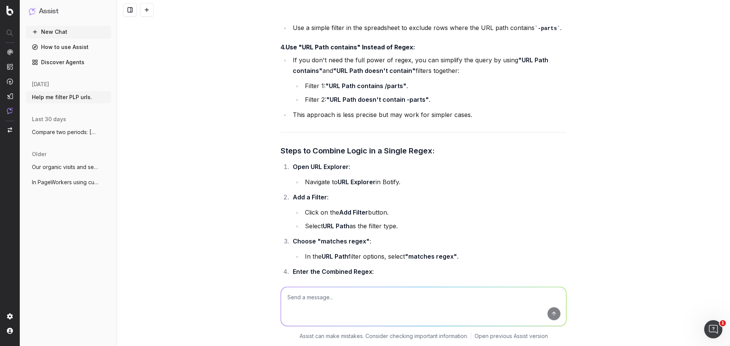
scroll to position [25350, 0]
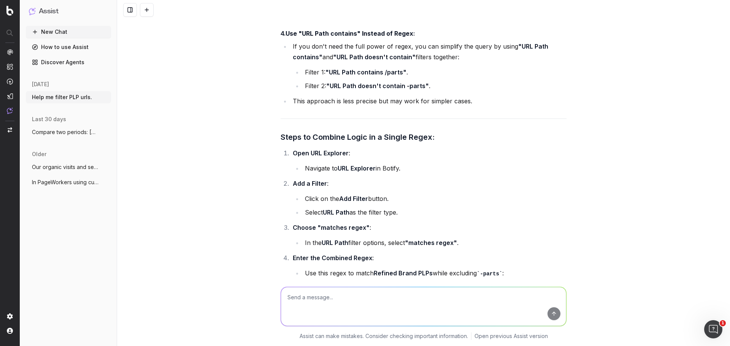
drag, startPoint x: 448, startPoint y: 154, endPoint x: 287, endPoint y: 150, distance: 160.5
copy code "^\/[^\/]+(\/(?!.*-parts)[^\/]+)+\/parts(\?.*)?$"
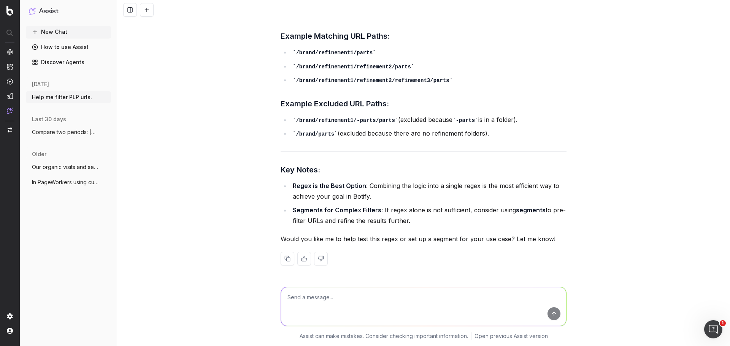
scroll to position [25768, 0]
drag, startPoint x: 453, startPoint y: 189, endPoint x: 302, endPoint y: 187, distance: 151.4
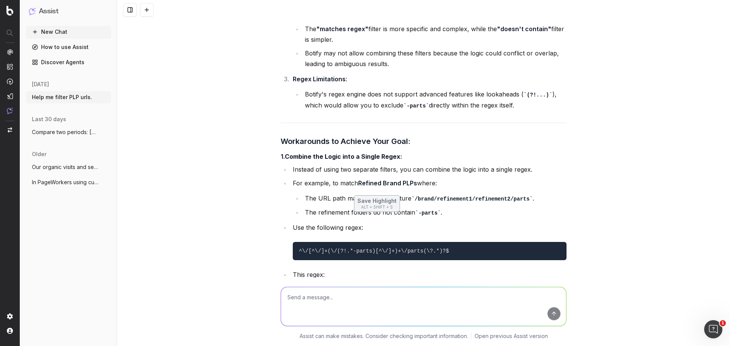
scroll to position [24931, 0]
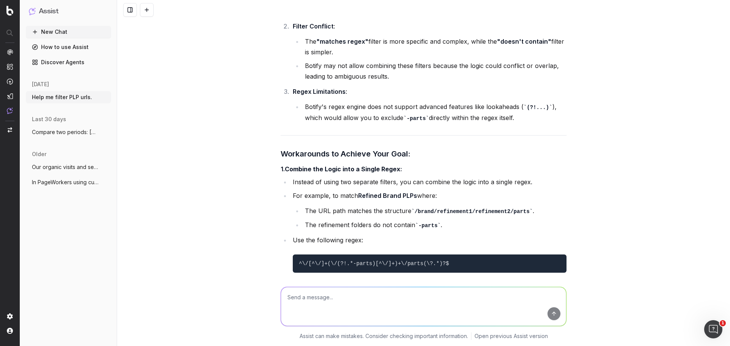
drag, startPoint x: 413, startPoint y: 105, endPoint x: 494, endPoint y: 106, distance: 80.2
click at [405, 300] on textarea at bounding box center [423, 306] width 285 height 39
type textarea "Guess what, this regex you gave me produces zero results in filters."
paste textarea "^/[^/]+(/[^/]+)+/parts(?.*)?$"
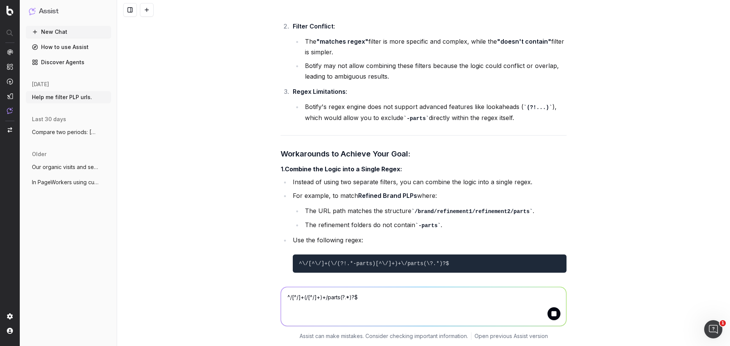
click at [400, 299] on textarea "^/[^/]+(/[^/]+)+/parts(?.*)?$" at bounding box center [423, 306] width 285 height 39
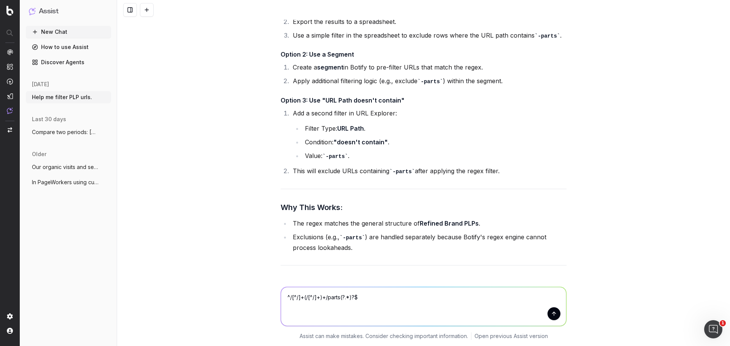
scroll to position [27206, 0]
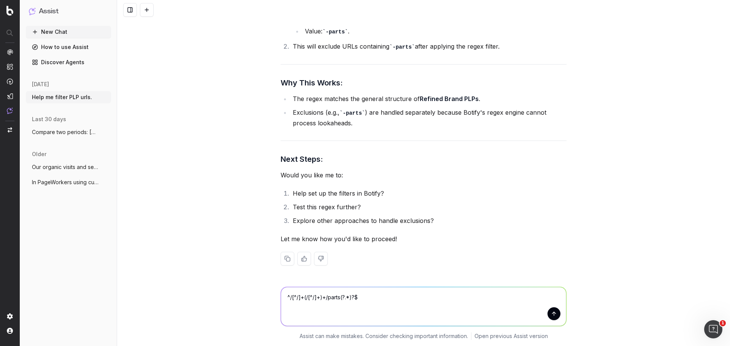
click at [391, 297] on textarea "^/[^/]+(/[^/]+)+/parts(?.*)?$" at bounding box center [423, 306] width 285 height 39
type textarea "^/[^/]+(/[^/]+)+/parts(?.*)?$"
click at [550, 313] on button "submit" at bounding box center [554, 314] width 13 height 13
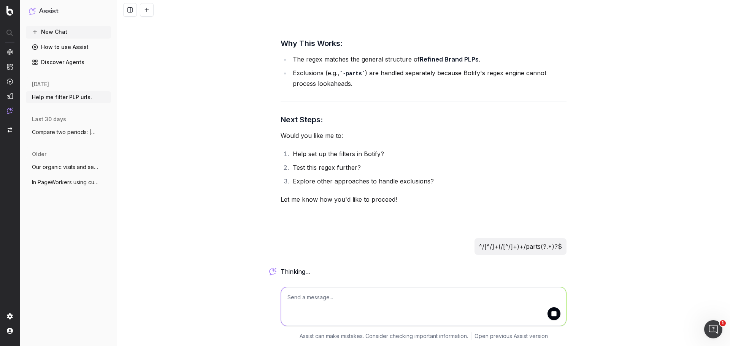
scroll to position [27429, 0]
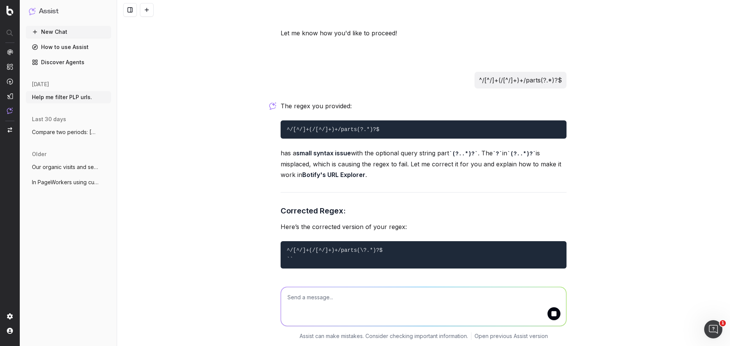
click at [329, 250] on div "The regex you provided: ^/[^/]+(/[^/]+)+/parts(?.*)?$ has a small syntax issue …" at bounding box center [424, 189] width 286 height 177
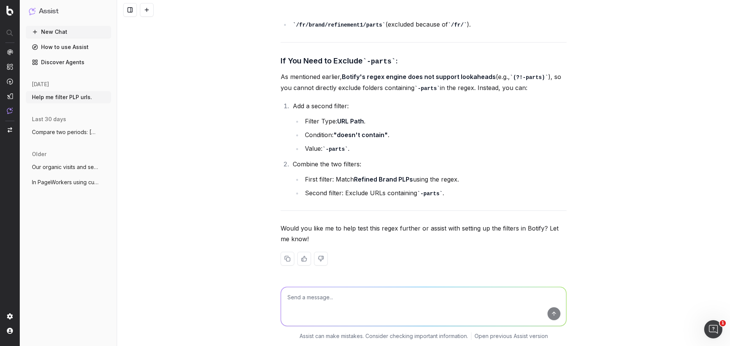
scroll to position [28028, 0]
drag, startPoint x: 404, startPoint y: 156, endPoint x: 301, endPoint y: 155, distance: 103.4
click at [318, 299] on textarea at bounding box center [423, 306] width 285 height 39
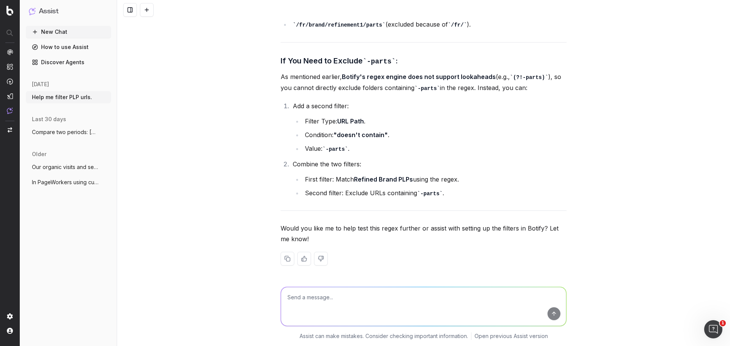
click at [339, 291] on textarea at bounding box center [423, 306] width 285 height 39
drag, startPoint x: 403, startPoint y: 156, endPoint x: 307, endPoint y: 155, distance: 95.8
click at [378, 298] on textarea "Unlike what you told me," at bounding box center [423, 306] width 285 height 39
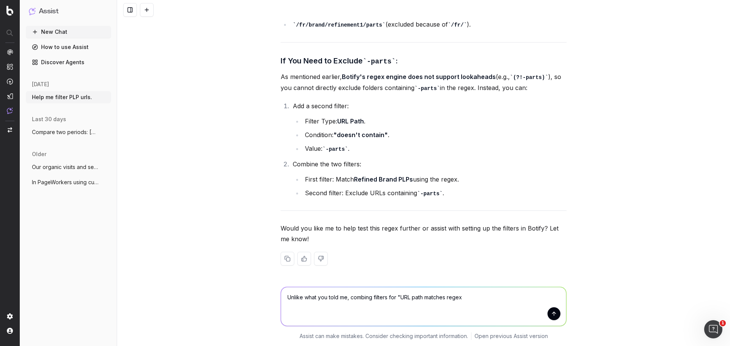
paste textarea "^/[^/]+(/[^/]+)+/parts(\?.*)?$"
type textarea "Unlike what you told me, combing filters for "URL path matches regex ^/[^/]+(/[…"
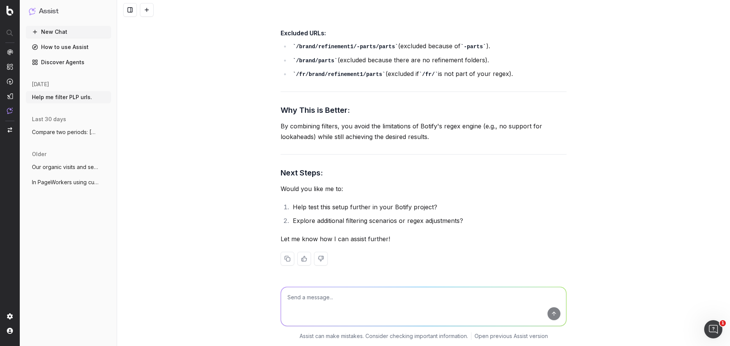
scroll to position [29017, 0]
click at [401, 291] on textarea at bounding box center [423, 306] width 285 height 39
click at [383, 297] on textarea "I don't think this excludes /french/brand/parts" at bounding box center [423, 306] width 285 height 39
drag, startPoint x: 384, startPoint y: 299, endPoint x: 372, endPoint y: 302, distance: 13.4
click at [372, 301] on textarea "I don't think this excludes /french/brand/parts" at bounding box center [423, 306] width 285 height 39
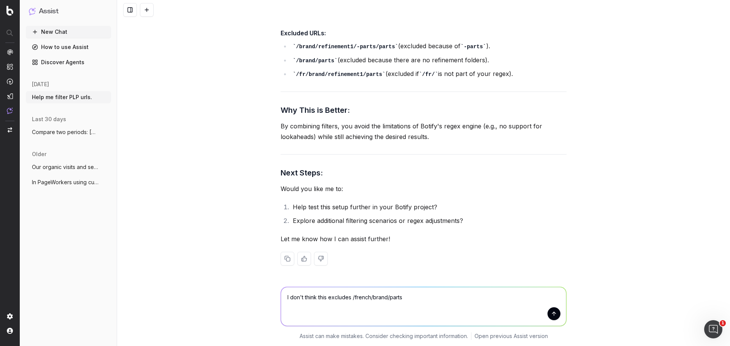
click at [365, 298] on textarea "I don't think this excludes /french/brand/parts" at bounding box center [423, 306] width 285 height 39
click at [368, 297] on textarea "I don't think this excludes /french/brand/parts" at bounding box center [423, 306] width 285 height 39
drag, startPoint x: 397, startPoint y: 297, endPoint x: 406, endPoint y: 299, distance: 8.6
click at [399, 298] on textarea "I don't think this excludes /fr/brand/parts" at bounding box center [423, 306] width 285 height 39
type textarea "I don't think this excludes /fr/brand/parts"
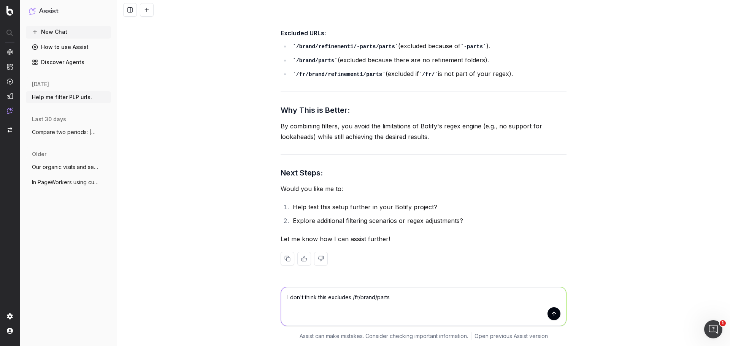
click at [553, 314] on button "submit" at bounding box center [554, 314] width 13 height 13
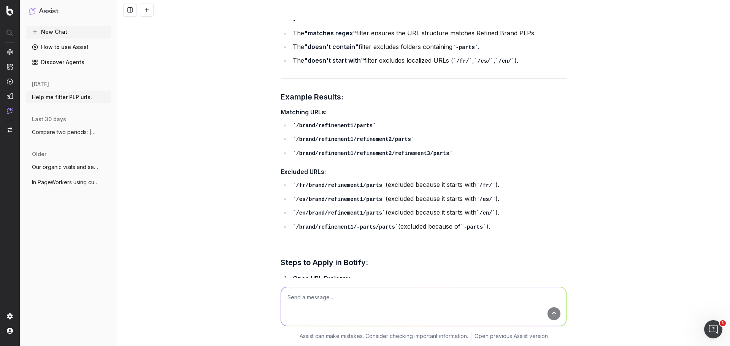
scroll to position [29738, 0]
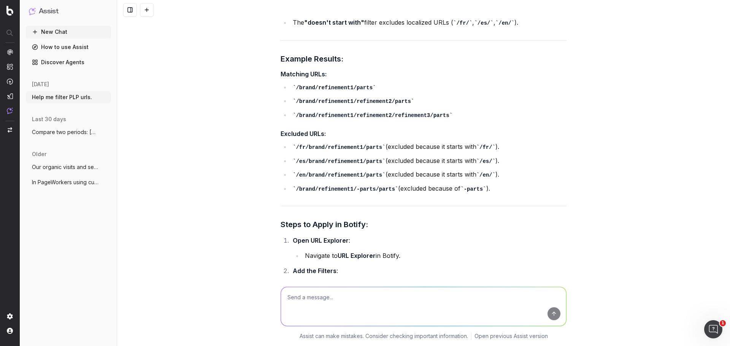
click at [446, 291] on textarea at bounding box center [423, 306] width 285 height 39
type textarea "I"
type textarea "G"
drag, startPoint x: 446, startPoint y: 299, endPoint x: 610, endPoint y: 224, distance: 179.7
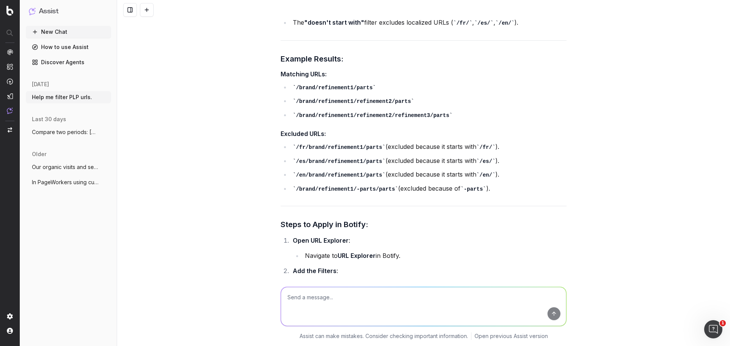
click at [610, 224] on div "Help me filter PLP urls. To help you filter PLP (Product Listing Page) URLs, we…" at bounding box center [423, 173] width 613 height 346
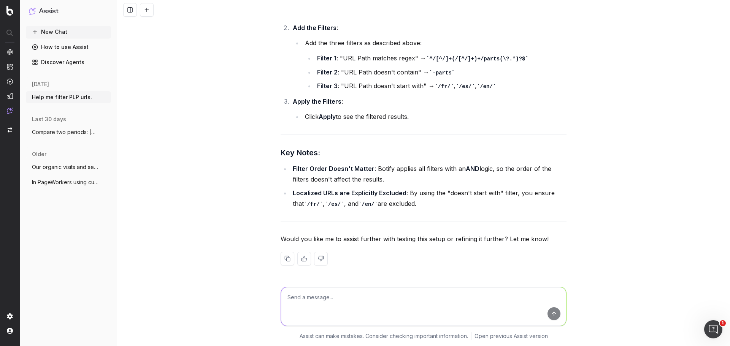
scroll to position [30156, 0]
click at [394, 295] on textarea at bounding box center [423, 306] width 285 height 39
type textarea "Can't you exclude the language folders in the regex?"
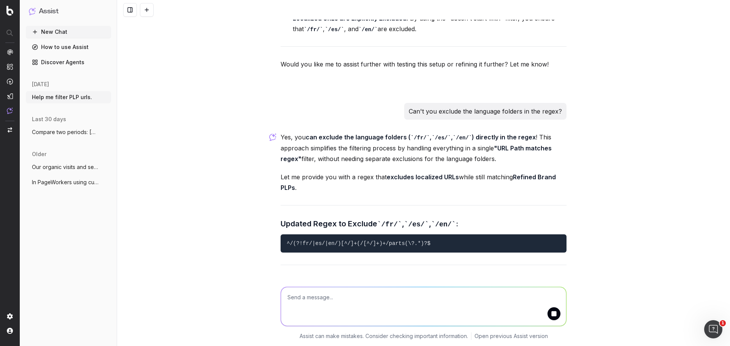
click at [297, 235] on pre "^/(?!fr/|es/|en/)[^/]+(/[^/]+)+/parts(\?.*)?$" at bounding box center [424, 244] width 286 height 18
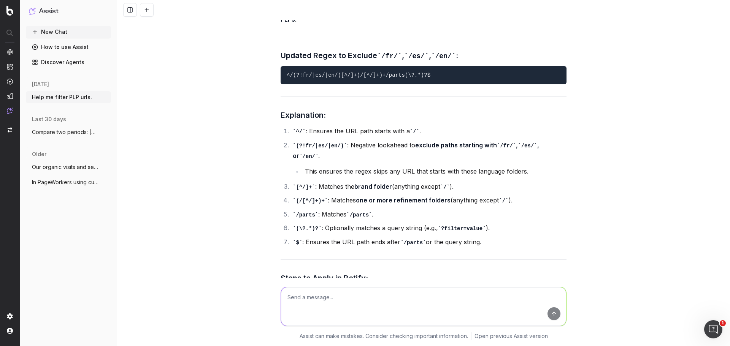
scroll to position [30308, 0]
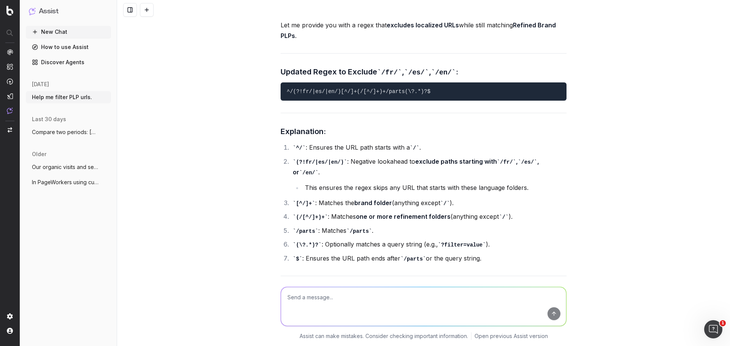
drag, startPoint x: 516, startPoint y: 34, endPoint x: 429, endPoint y: 39, distance: 87.2
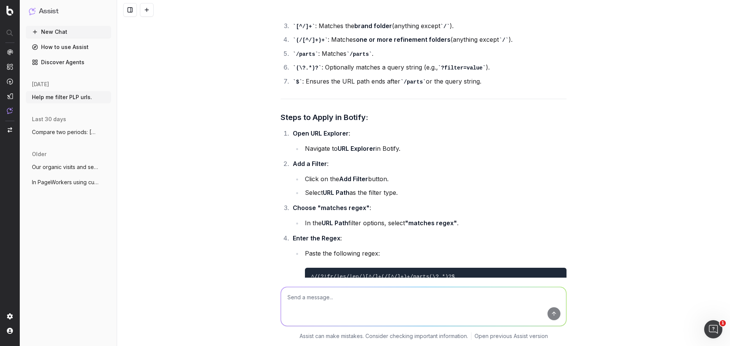
scroll to position [30498, 0]
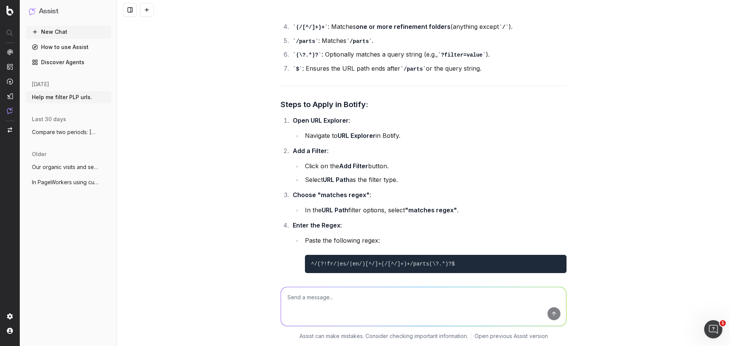
drag, startPoint x: 421, startPoint y: 208, endPoint x: 273, endPoint y: 207, distance: 147.9
click at [273, 207] on div "Help me filter PLP urls. To help you filter PLP (Product Listing Page) URLs, we…" at bounding box center [423, 173] width 613 height 346
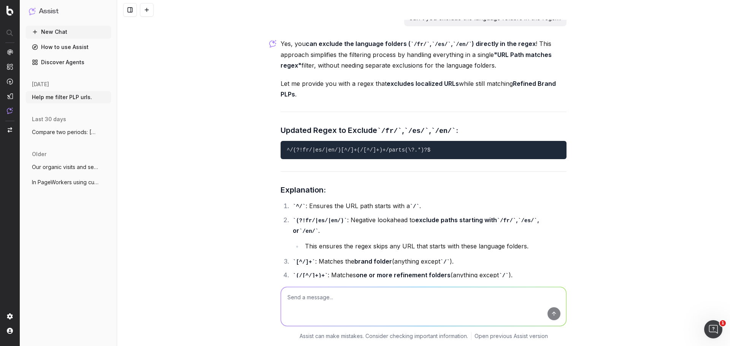
scroll to position [30232, 0]
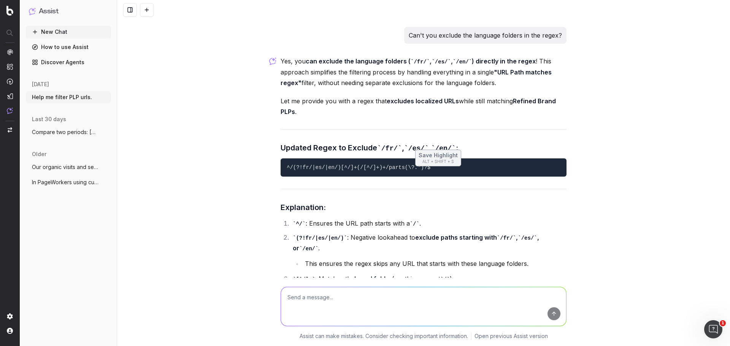
drag, startPoint x: 505, startPoint y: 142, endPoint x: 329, endPoint y: 108, distance: 179.6
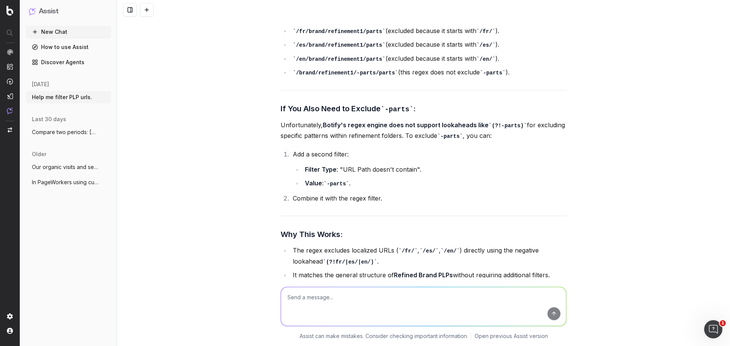
scroll to position [30889, 0]
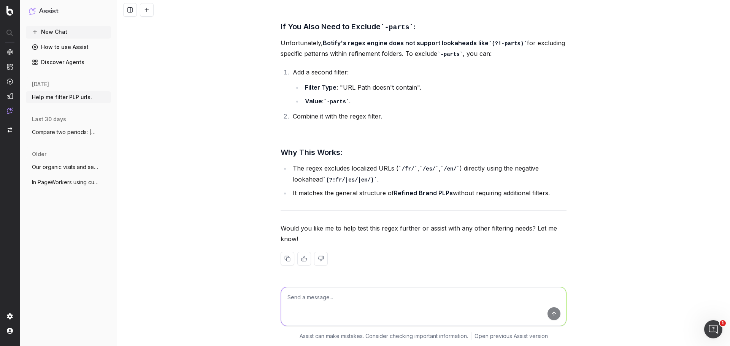
scroll to position [31269, 0]
click at [344, 301] on textarea at bounding box center [423, 306] width 285 height 39
type textarea "This doesn't work. How about one regex statement that says the first folder is …"
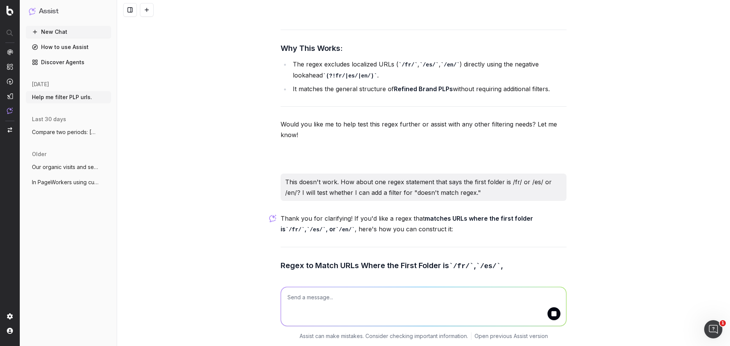
scroll to position [31373, 0]
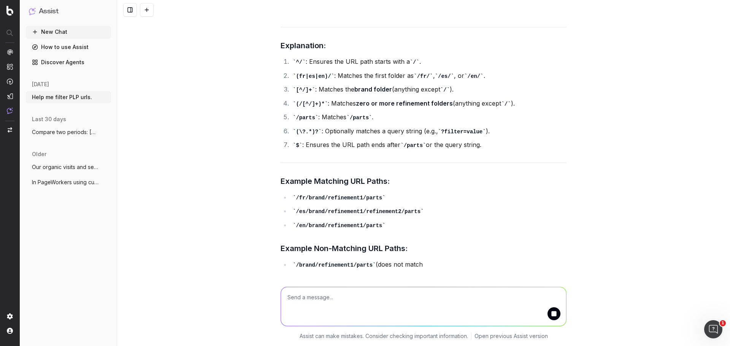
click at [344, 297] on textarea at bounding box center [423, 306] width 285 height 39
click at [315, 294] on textarea at bounding box center [423, 306] width 285 height 39
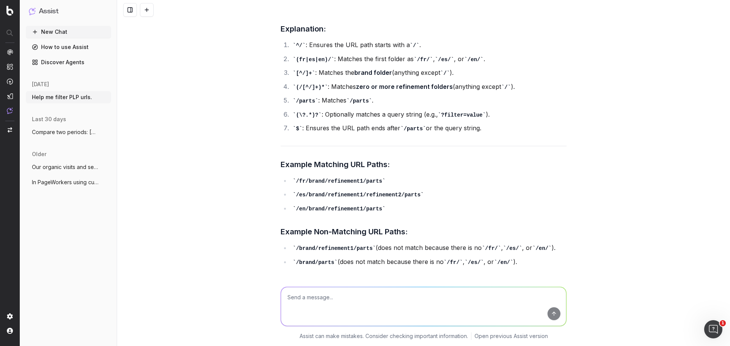
scroll to position [32048, 0]
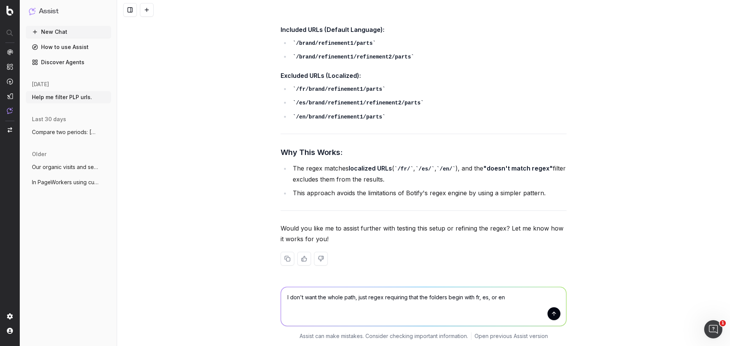
type textarea "I don't want the whole path, just regex requiring that the folders begin with f…"
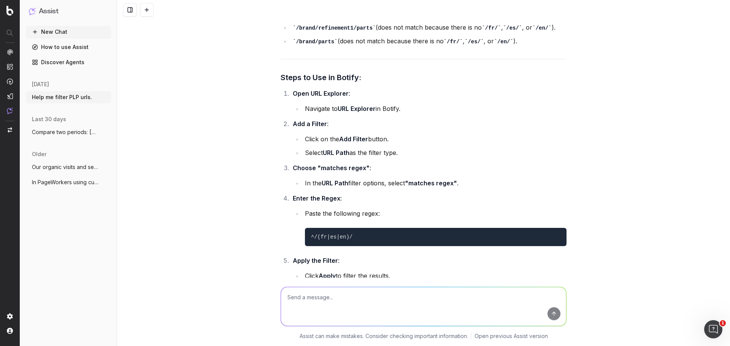
scroll to position [32443, 0]
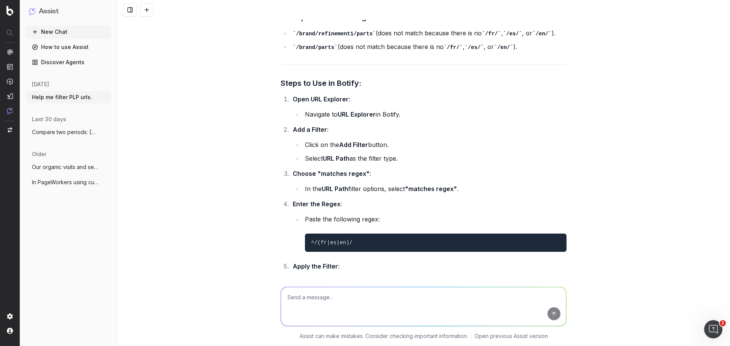
drag, startPoint x: 327, startPoint y: 121, endPoint x: 282, endPoint y: 124, distance: 45.0
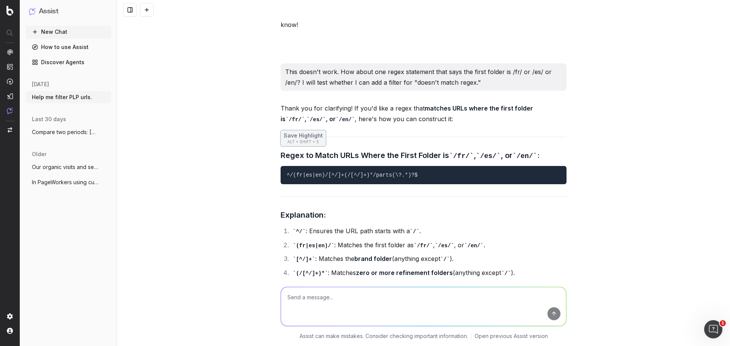
scroll to position [31176, 0]
